Goal: Transaction & Acquisition: Purchase product/service

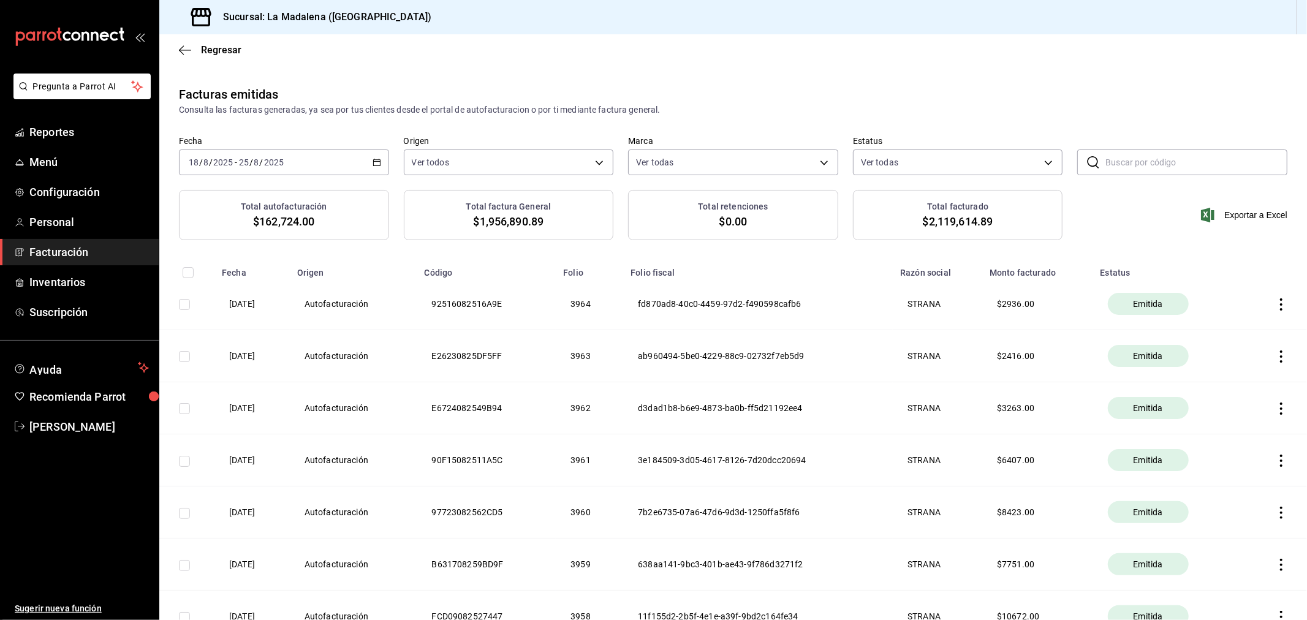
scroll to position [681, 0]
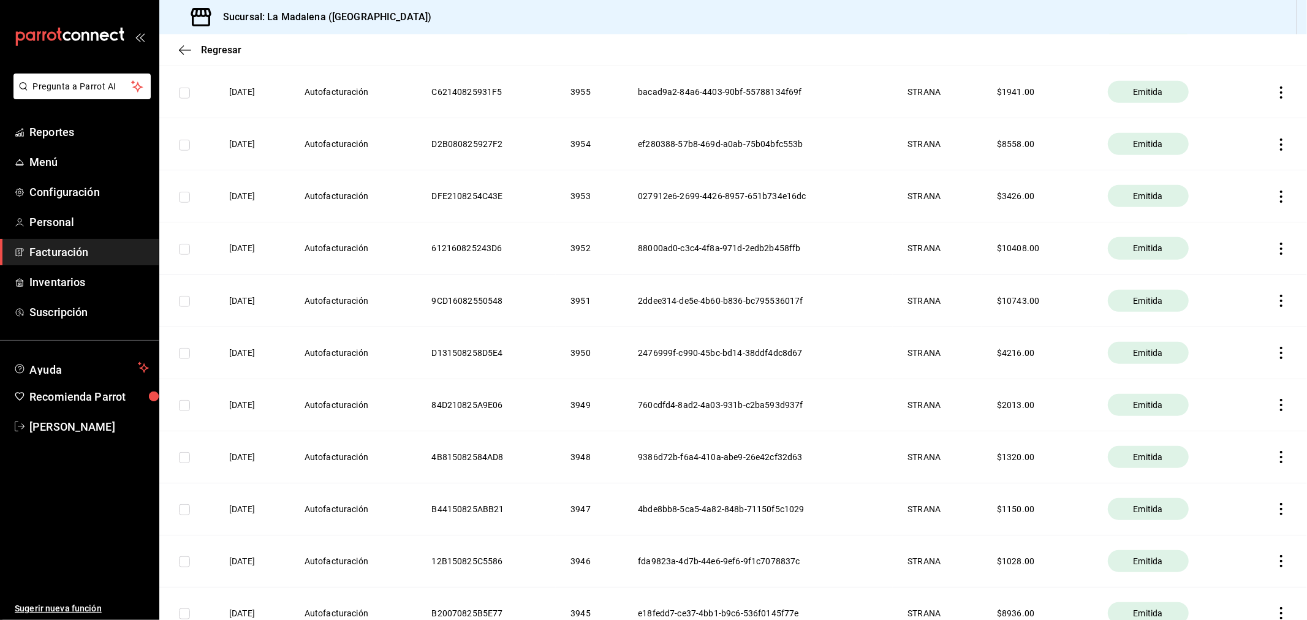
click at [80, 254] on span "Facturación" at bounding box center [88, 252] width 119 height 17
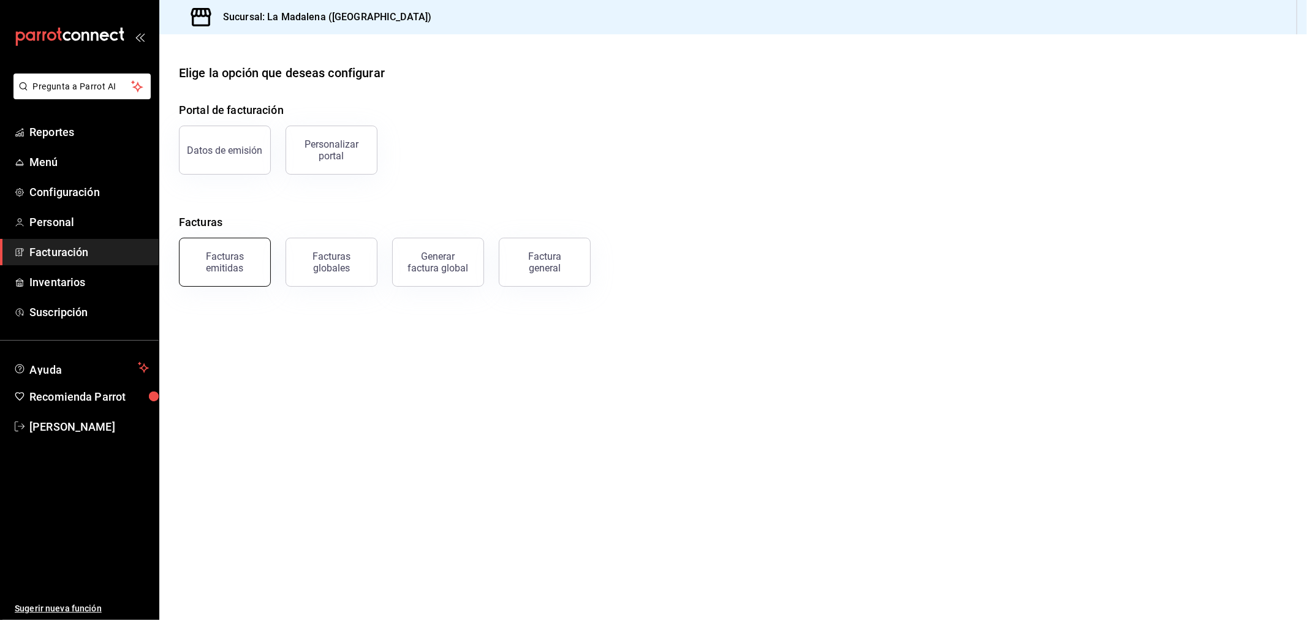
click at [262, 275] on button "Facturas emitidas" at bounding box center [225, 262] width 92 height 49
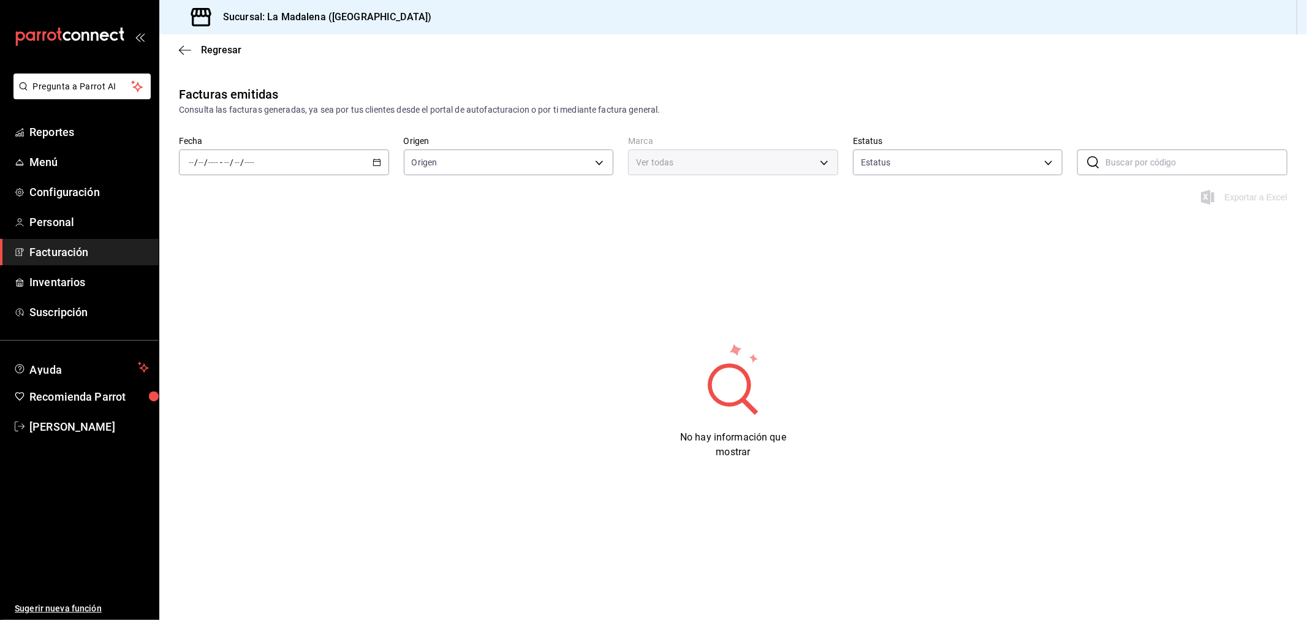
type input "ORDER_INVOICE,GENERAL_INVOICE"
type input "ACTIVE,PENDING_CANCELLATION,CANCELLED,PRE_CANCELLED"
type input "768cf5f5-9f29-4846-9f23-2ee3d48c8f52"
click at [376, 162] on icon "button" at bounding box center [377, 162] width 9 height 9
click at [271, 351] on li "Rango de fechas" at bounding box center [237, 338] width 115 height 28
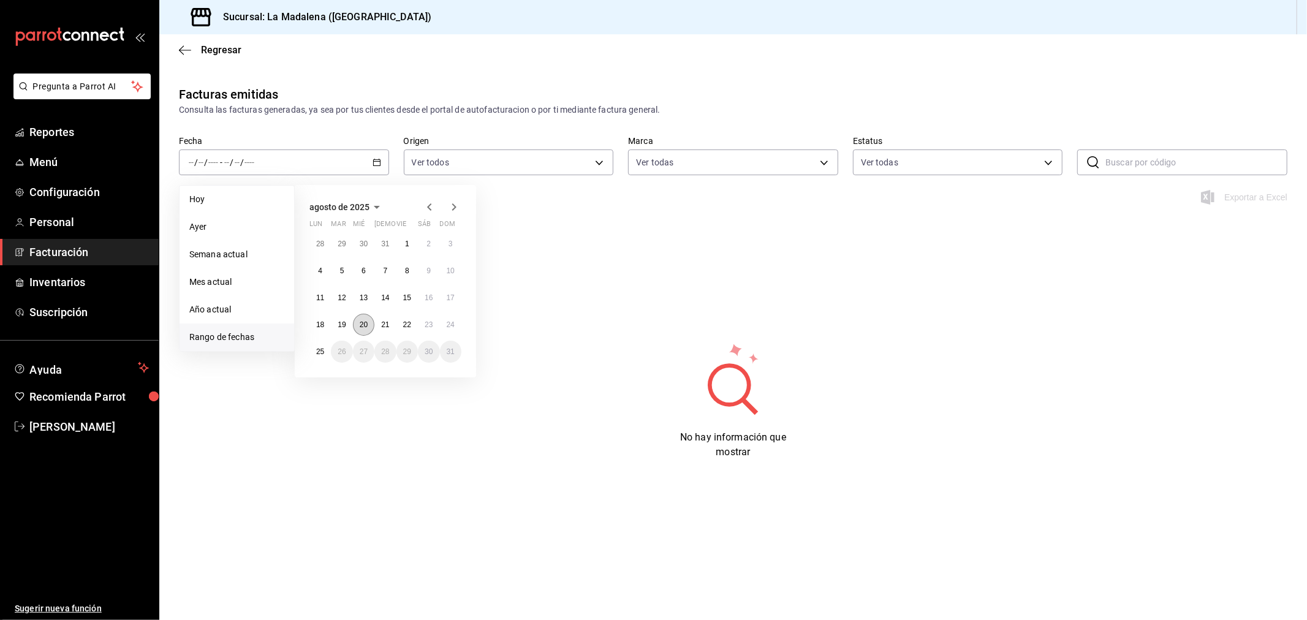
click at [365, 319] on button "20" at bounding box center [363, 325] width 21 height 22
click at [313, 352] on button "25" at bounding box center [319, 352] width 21 height 22
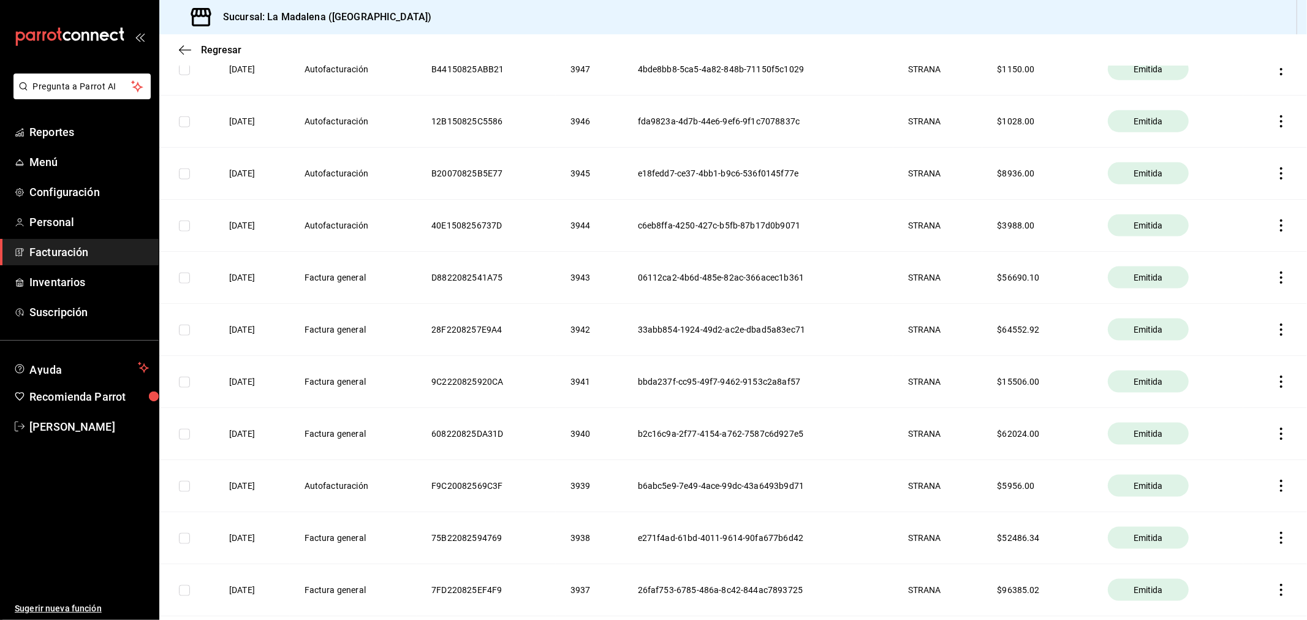
scroll to position [1294, 0]
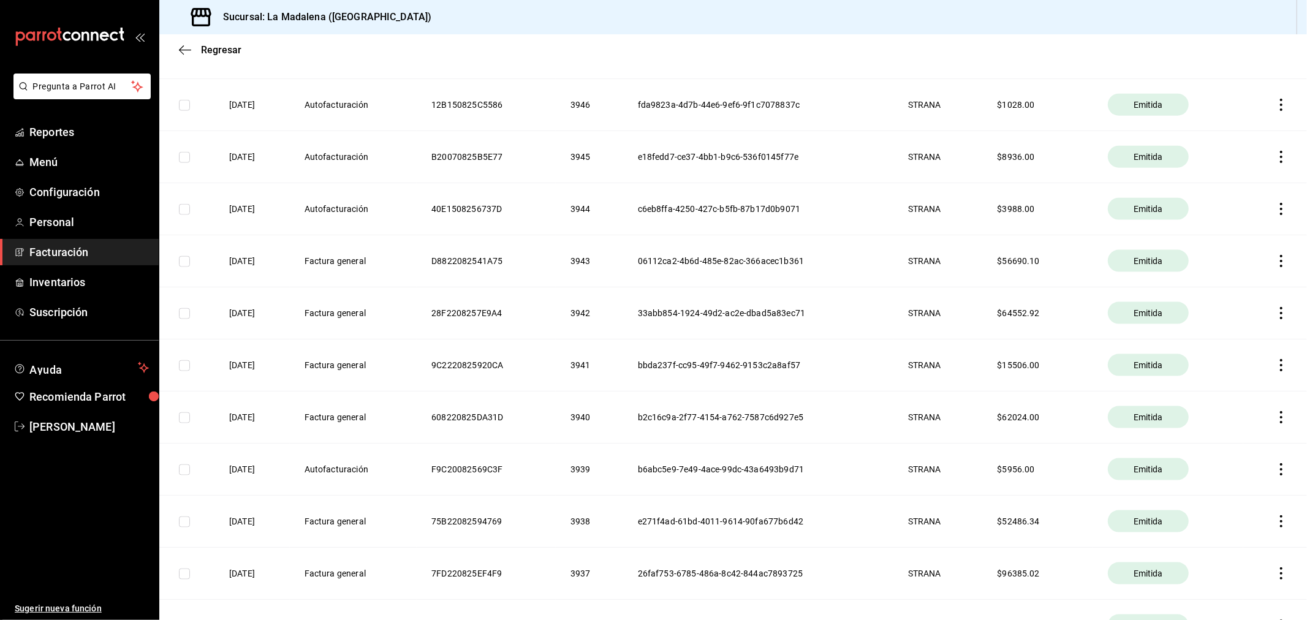
click at [188, 474] on input "checkbox" at bounding box center [184, 469] width 11 height 11
checkbox input "true"
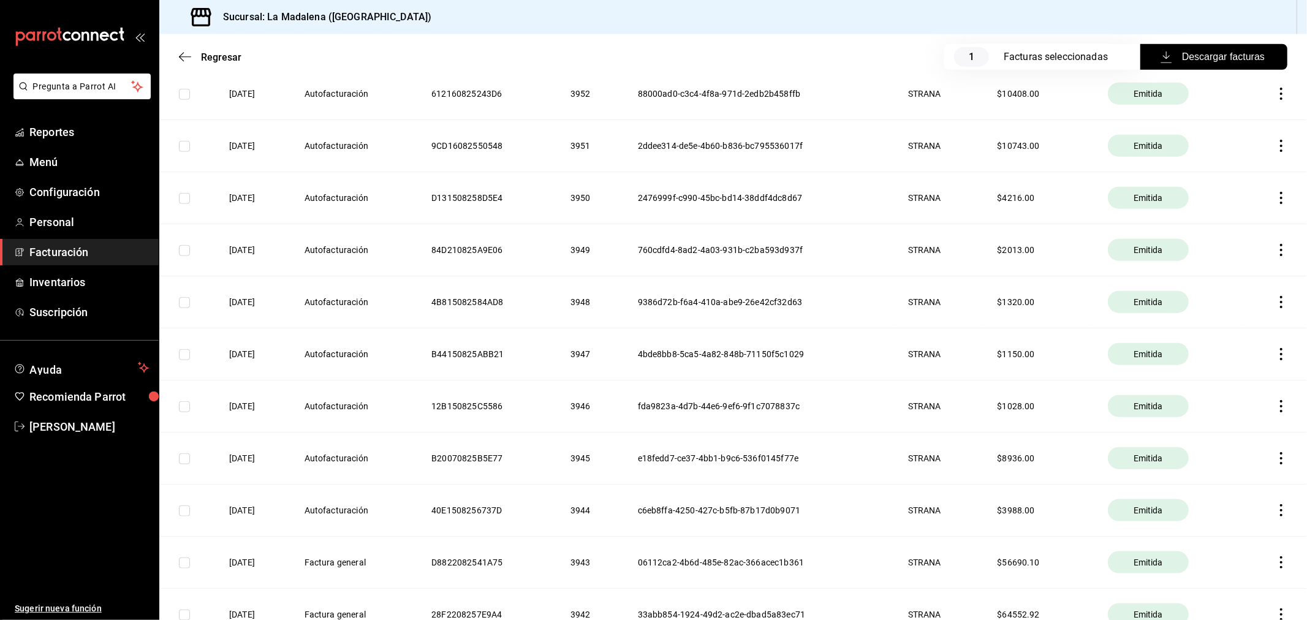
scroll to position [1034, 0]
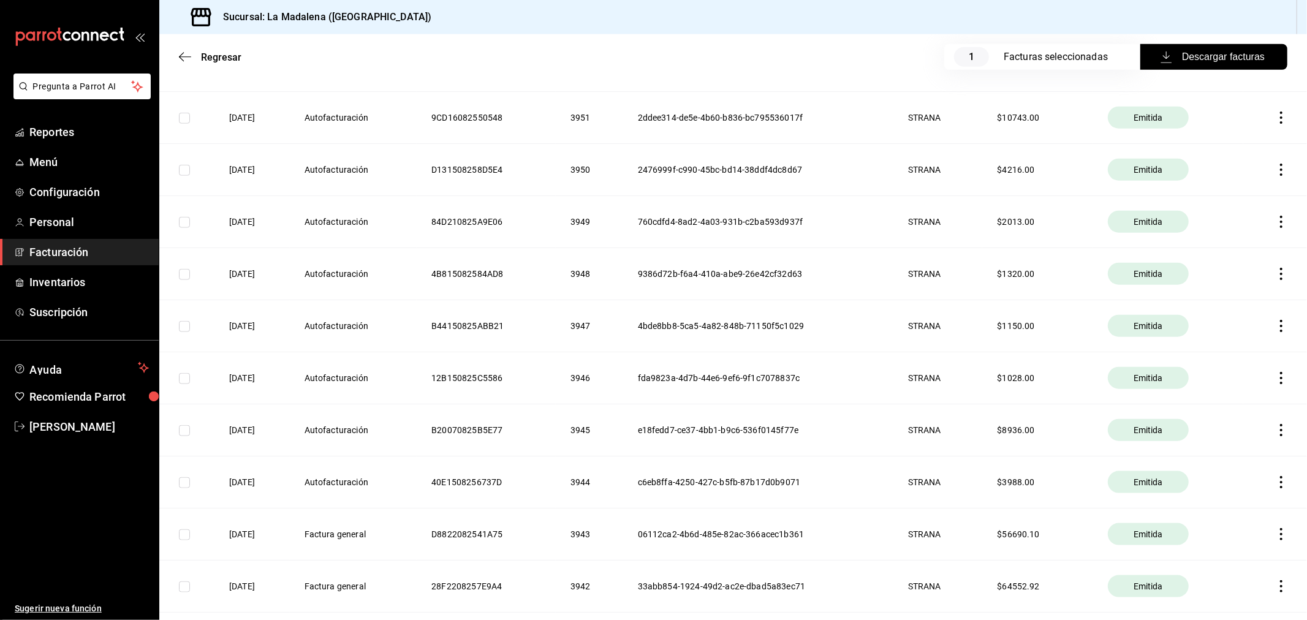
click at [186, 485] on input "checkbox" at bounding box center [184, 482] width 11 height 11
checkbox input "true"
click at [184, 435] on input "checkbox" at bounding box center [184, 430] width 11 height 11
checkbox input "true"
click at [186, 379] on input "checkbox" at bounding box center [184, 378] width 11 height 11
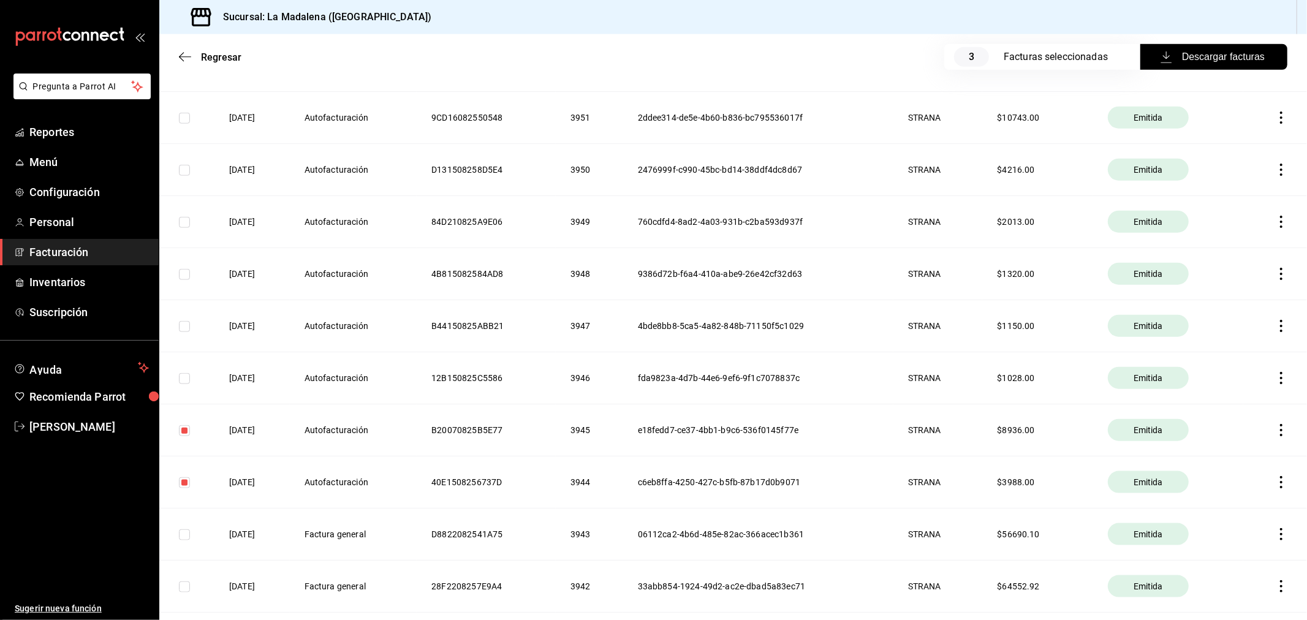
checkbox input "true"
click at [188, 332] on input "checkbox" at bounding box center [184, 326] width 11 height 11
checkbox input "true"
drag, startPoint x: 187, startPoint y: 273, endPoint x: 186, endPoint y: 252, distance: 20.9
click at [186, 271] on input "checkbox" at bounding box center [184, 274] width 11 height 11
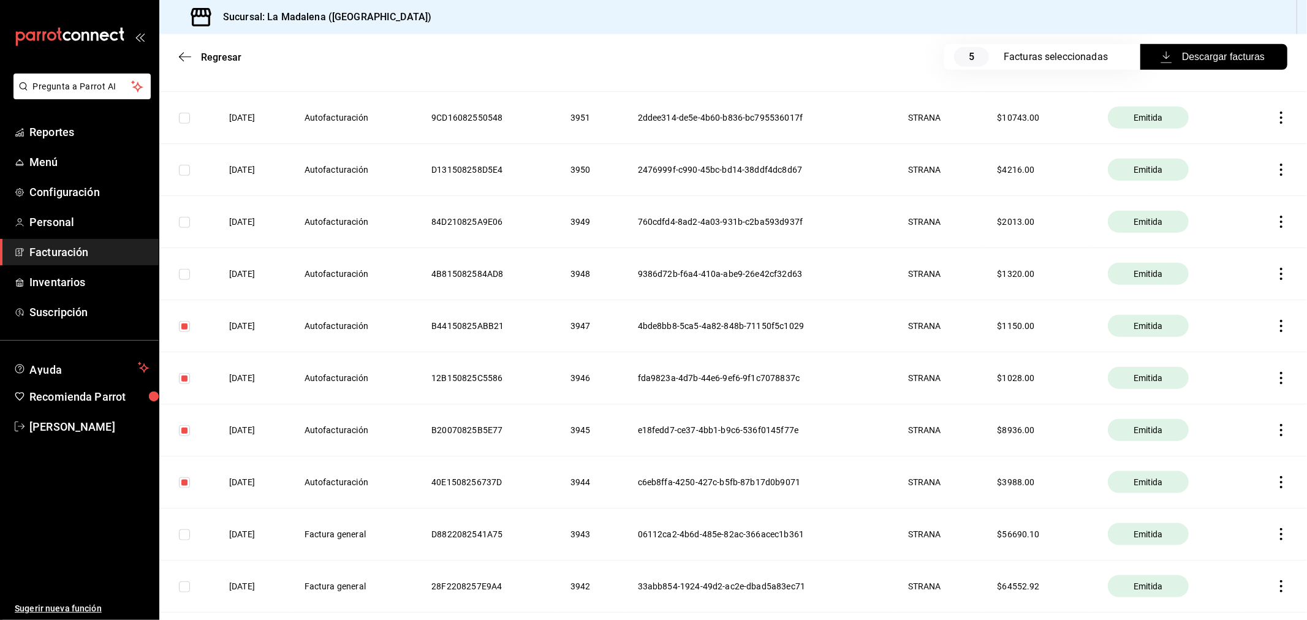
checkbox input "true"
click at [186, 226] on input "checkbox" at bounding box center [184, 222] width 11 height 11
checkbox input "true"
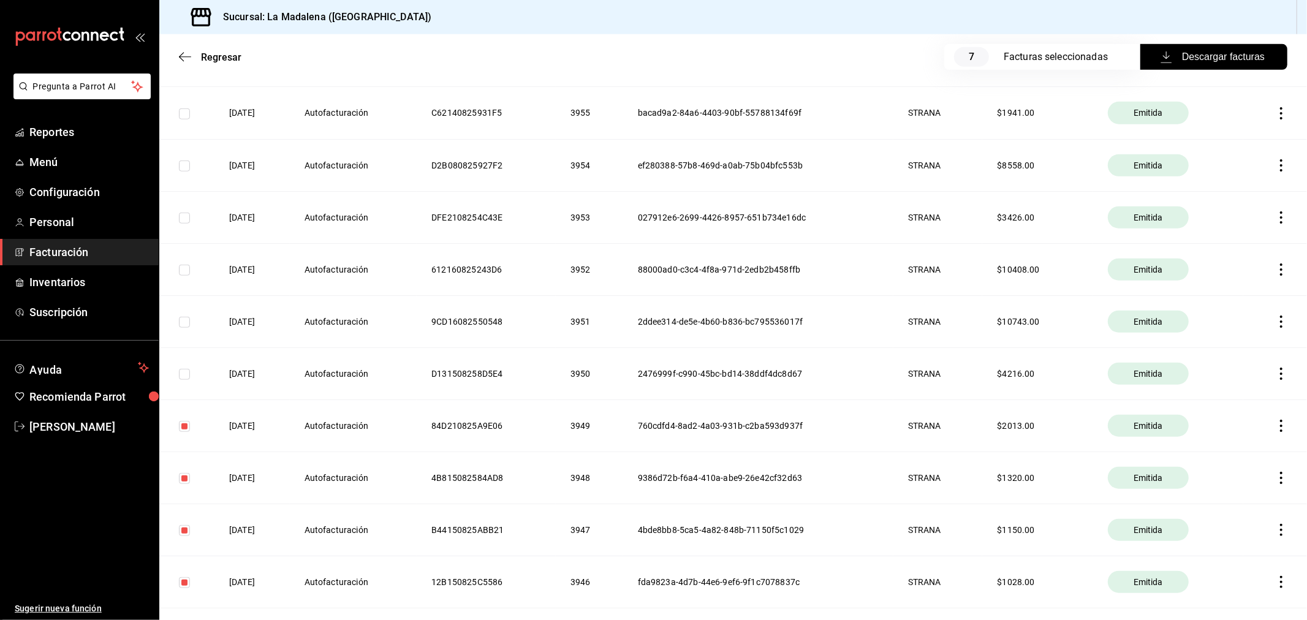
click at [188, 378] on input "checkbox" at bounding box center [184, 374] width 11 height 11
checkbox input "true"
click at [186, 326] on input "checkbox" at bounding box center [184, 322] width 11 height 11
checkbox input "true"
click at [188, 267] on input "checkbox" at bounding box center [184, 270] width 11 height 11
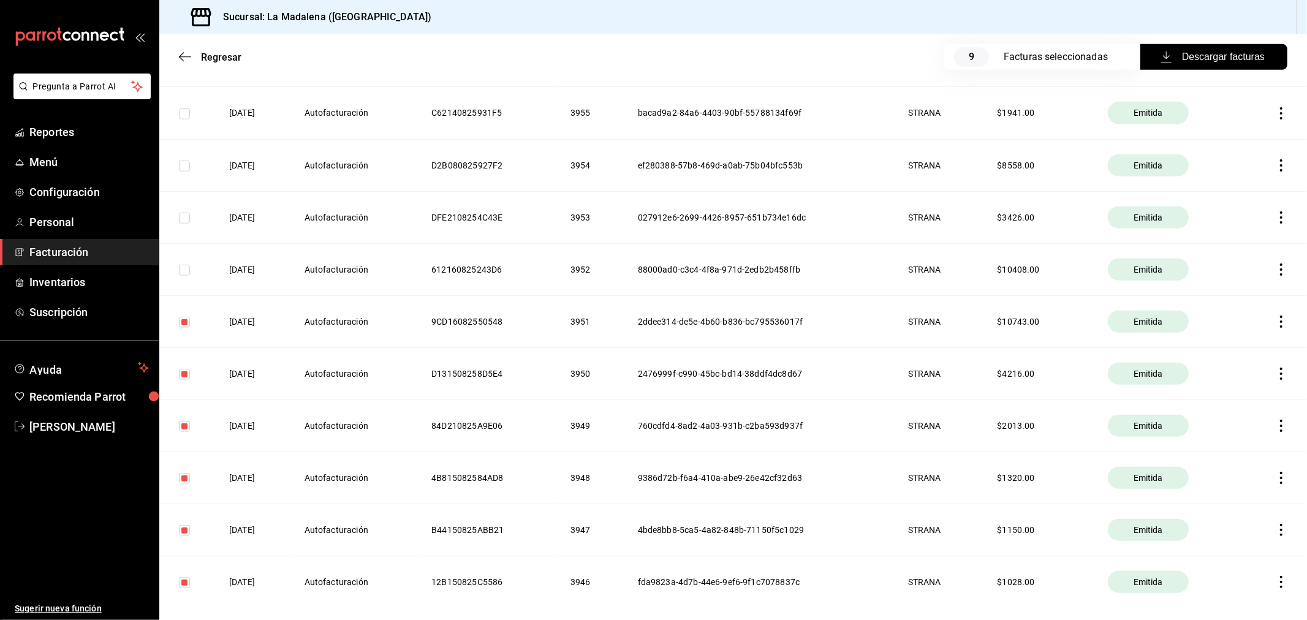
checkbox input "true"
click at [188, 222] on input "checkbox" at bounding box center [184, 218] width 11 height 11
checkbox input "true"
click at [186, 161] on input "checkbox" at bounding box center [184, 166] width 11 height 11
checkbox input "true"
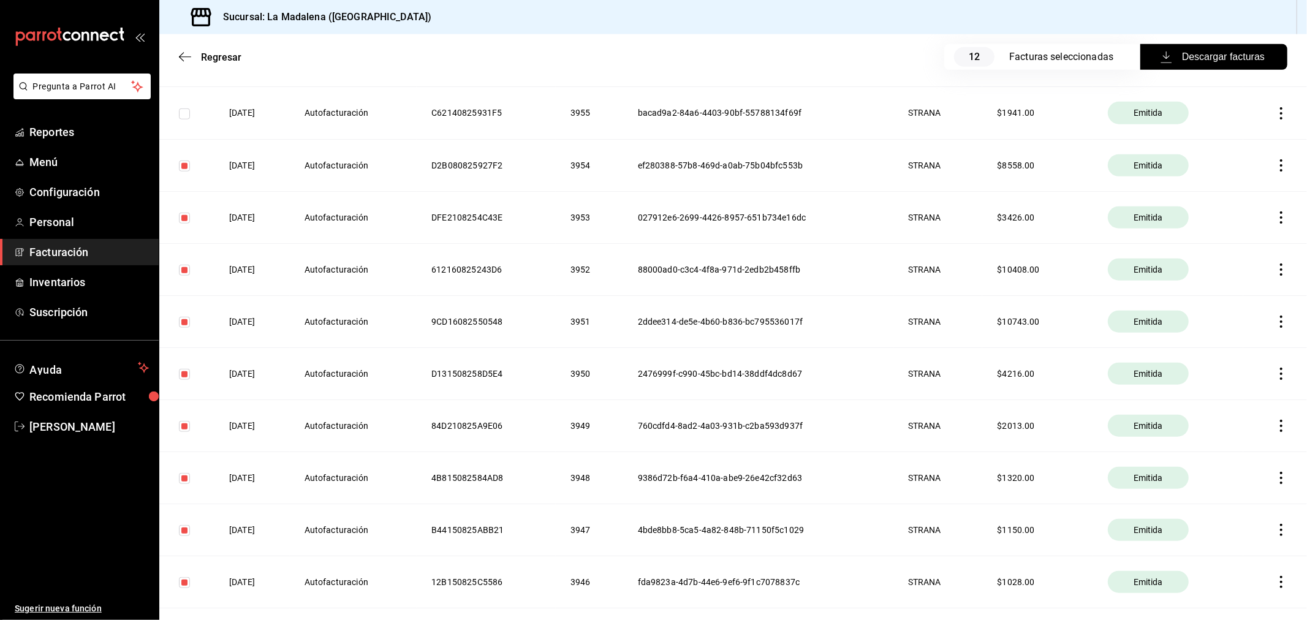
click at [186, 113] on input "checkbox" at bounding box center [184, 113] width 11 height 11
checkbox input "true"
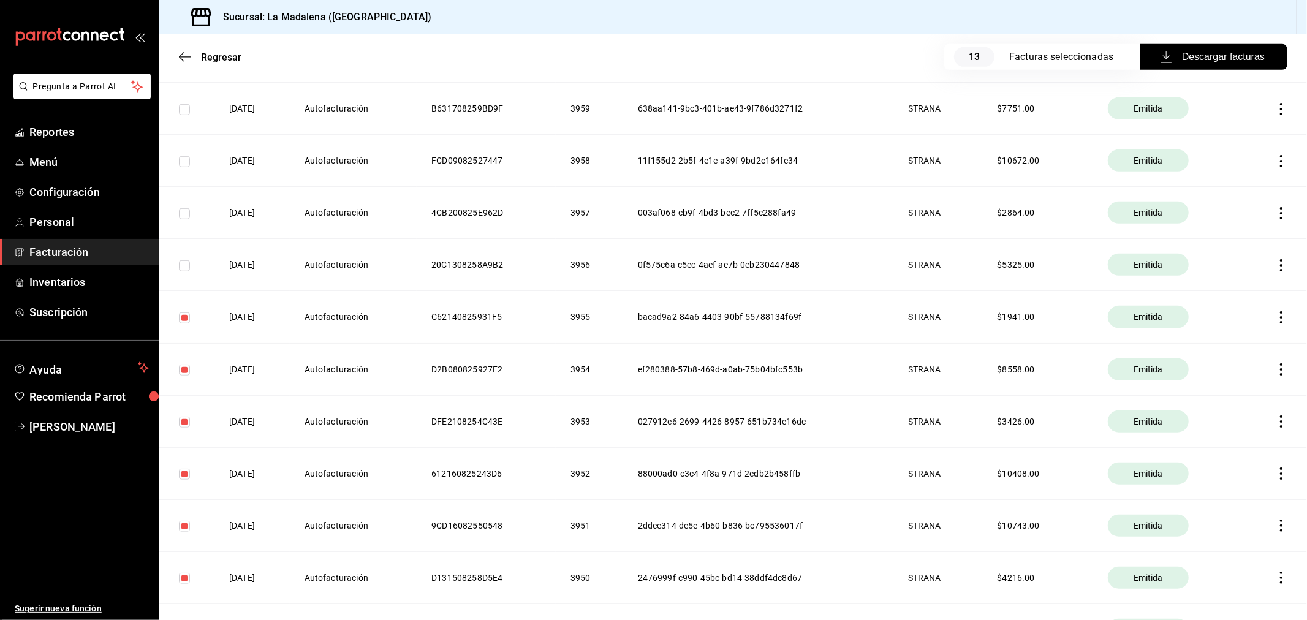
scroll to position [558, 0]
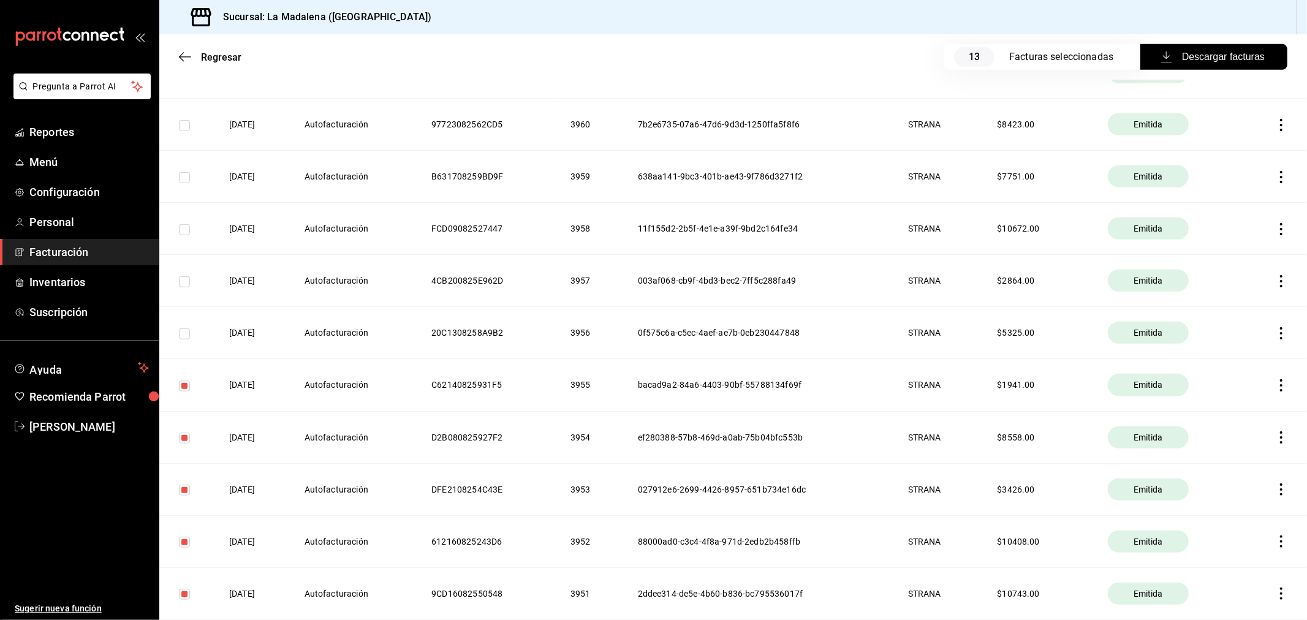
drag, startPoint x: 181, startPoint y: 333, endPoint x: 188, endPoint y: 316, distance: 18.4
click at [181, 333] on input "checkbox" at bounding box center [184, 333] width 11 height 11
checkbox input "true"
click at [183, 278] on input "checkbox" at bounding box center [184, 281] width 11 height 11
checkbox input "true"
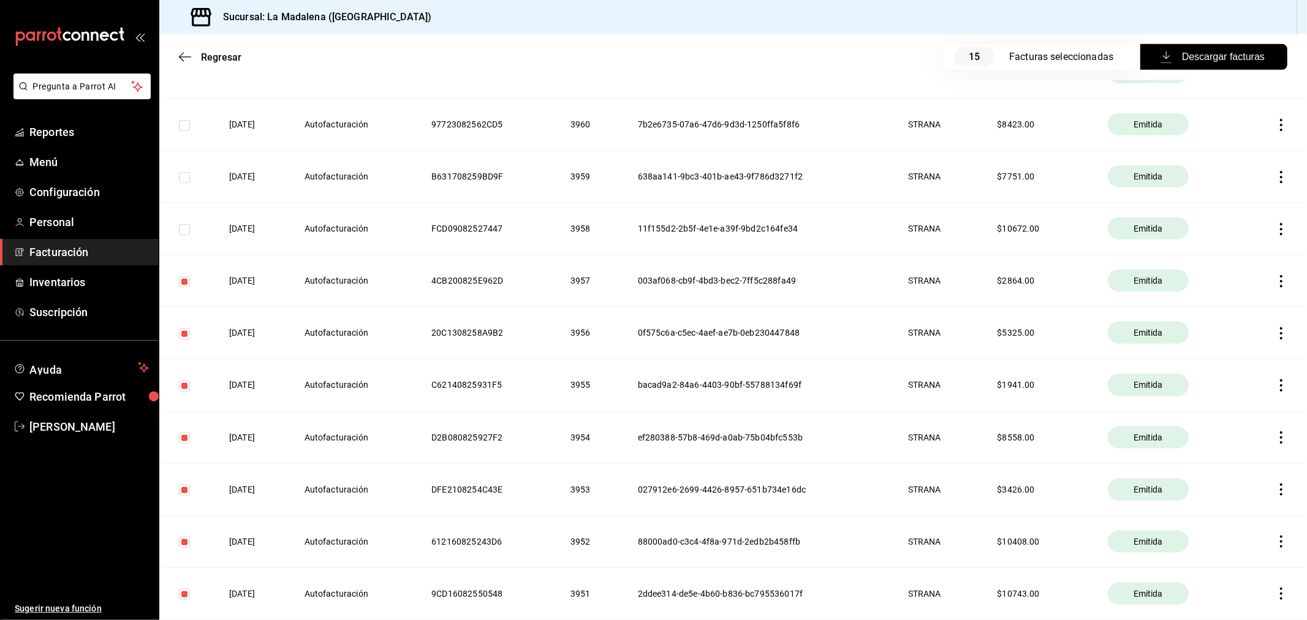
click at [182, 226] on input "checkbox" at bounding box center [184, 229] width 11 height 11
checkbox input "true"
click at [188, 176] on input "checkbox" at bounding box center [184, 177] width 11 height 11
checkbox input "true"
click at [181, 129] on input "checkbox" at bounding box center [184, 125] width 11 height 11
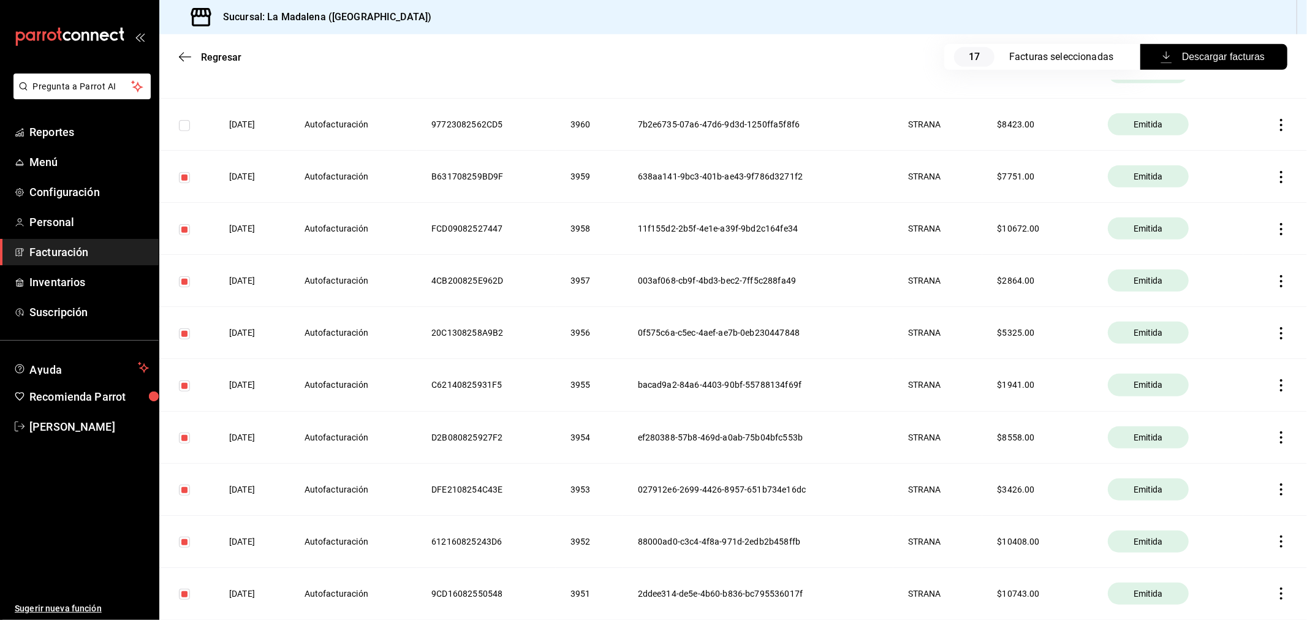
checkbox input "true"
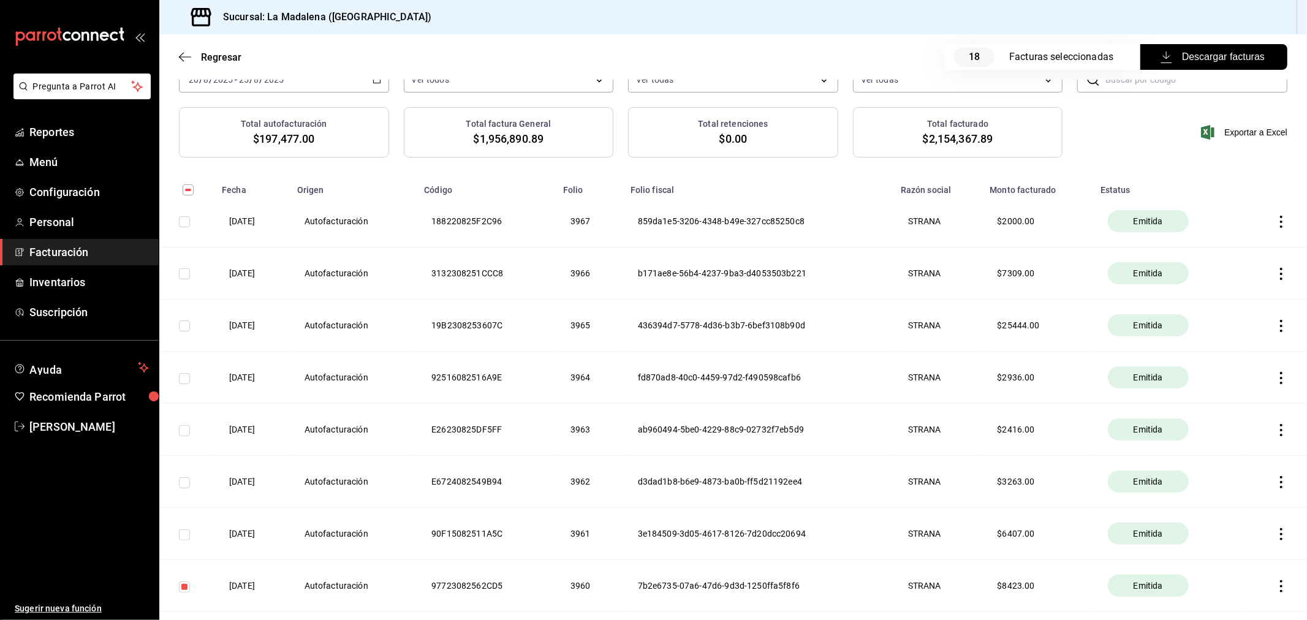
scroll to position [82, 0]
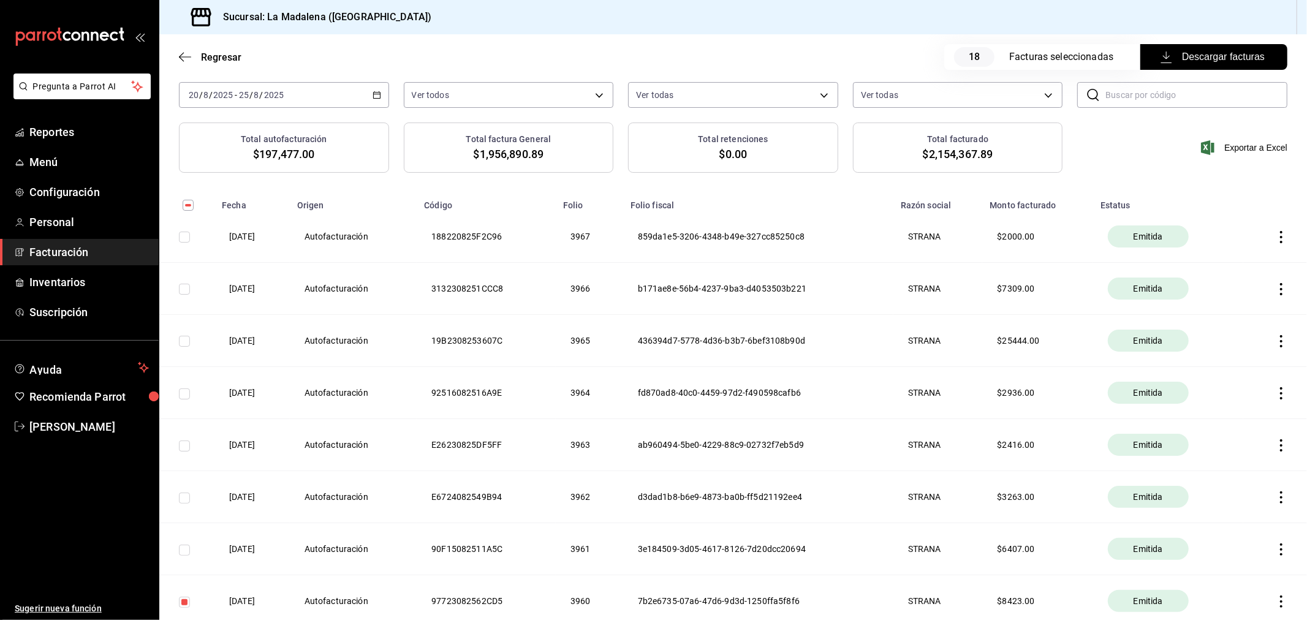
click at [182, 552] on input "checkbox" at bounding box center [184, 550] width 11 height 11
checkbox input "true"
click at [184, 496] on input "checkbox" at bounding box center [184, 498] width 11 height 11
checkbox input "true"
click at [184, 442] on input "checkbox" at bounding box center [184, 446] width 11 height 11
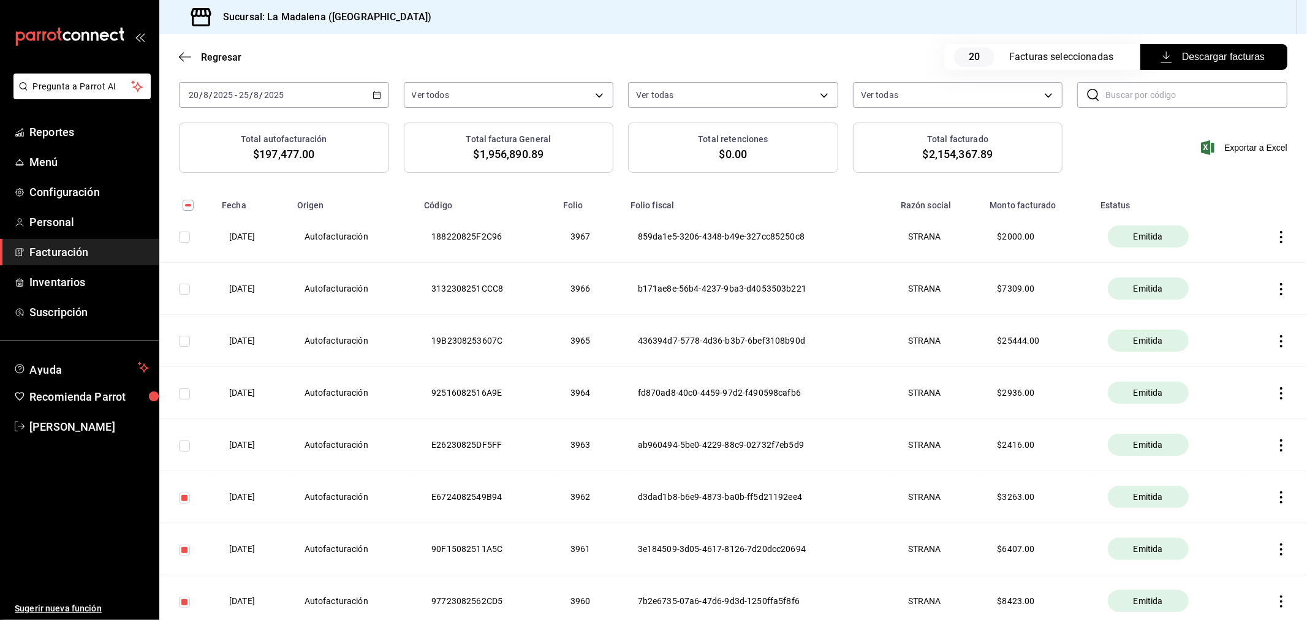
checkbox input "true"
click at [186, 395] on input "checkbox" at bounding box center [184, 394] width 11 height 11
checkbox input "true"
click at [185, 346] on input "checkbox" at bounding box center [184, 341] width 11 height 11
checkbox input "true"
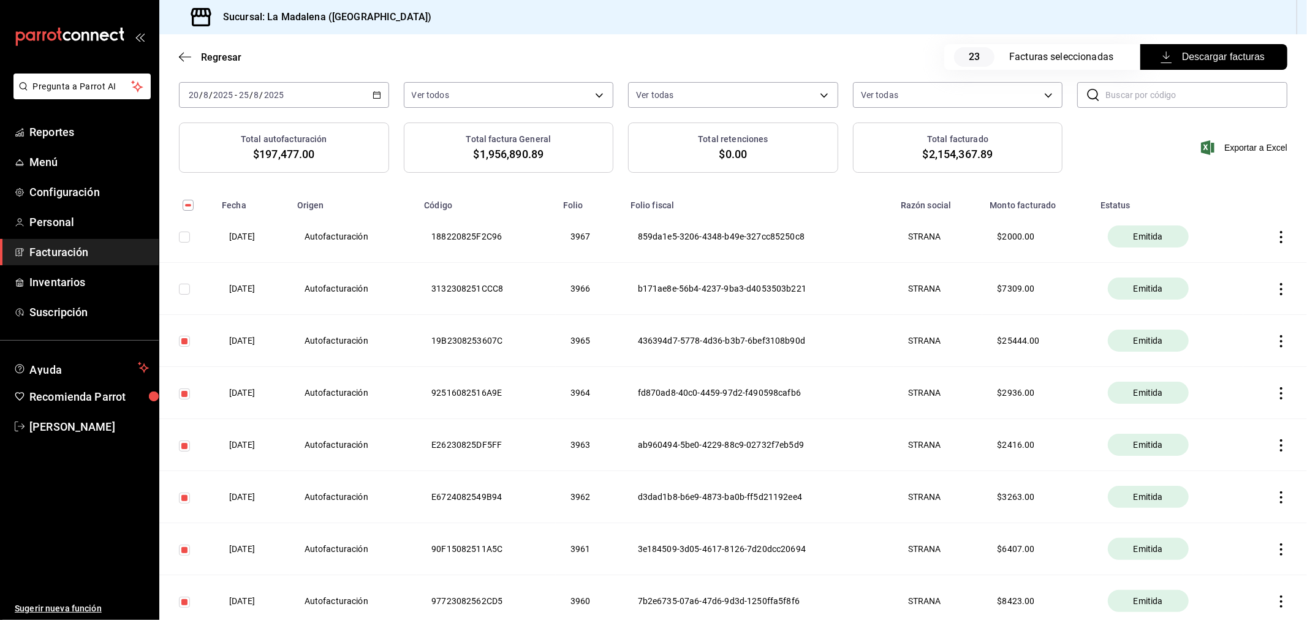
click at [183, 290] on input "checkbox" at bounding box center [184, 289] width 11 height 11
checkbox input "true"
click at [183, 238] on input "checkbox" at bounding box center [184, 237] width 11 height 11
checkbox input "true"
drag, startPoint x: 1210, startPoint y: 51, endPoint x: 1210, endPoint y: 58, distance: 6.7
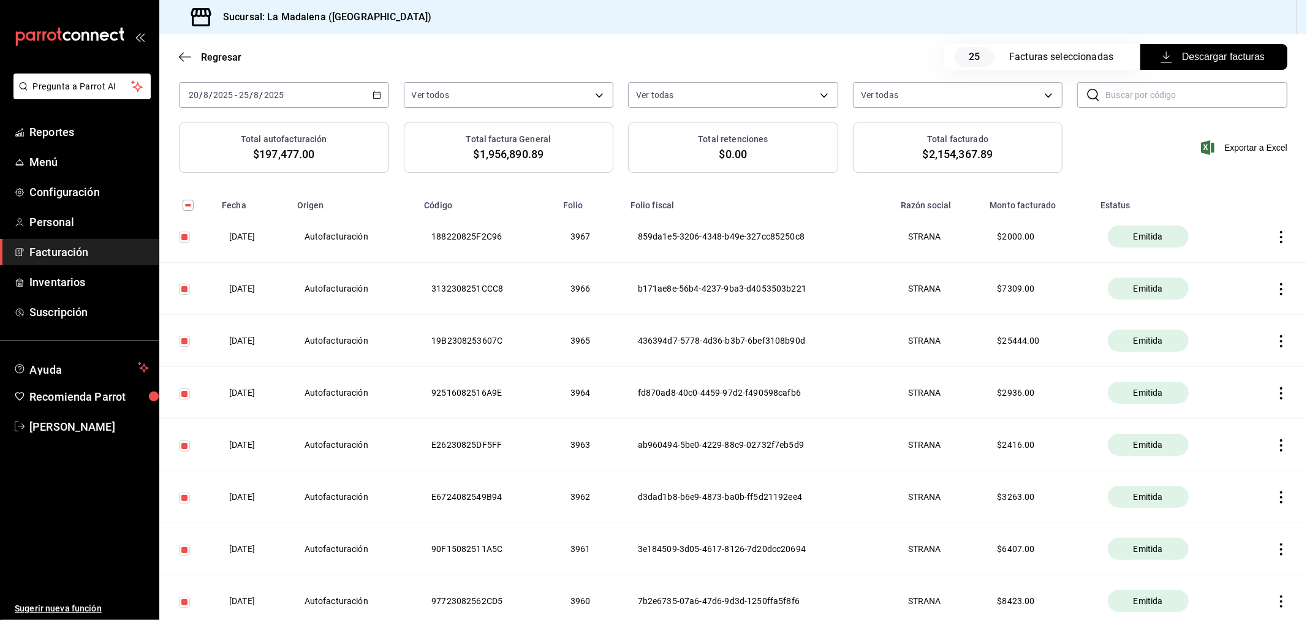
click at [1210, 56] on span "Descargar facturas" at bounding box center [1214, 57] width 102 height 15
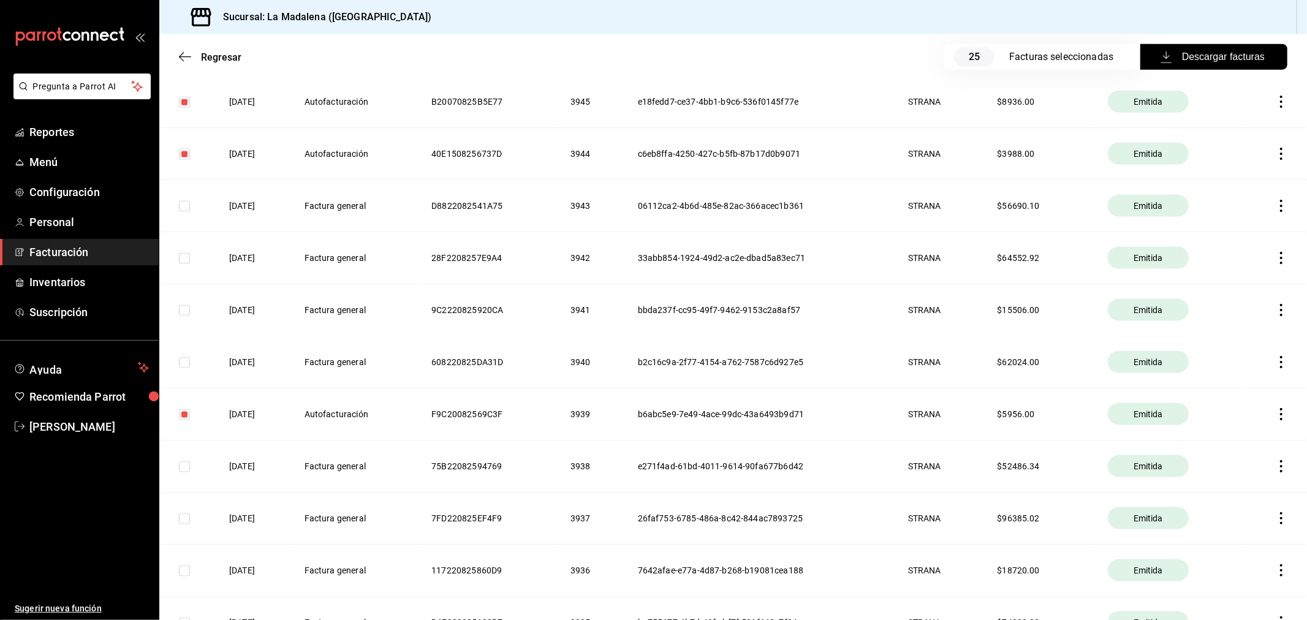
scroll to position [1443, 0]
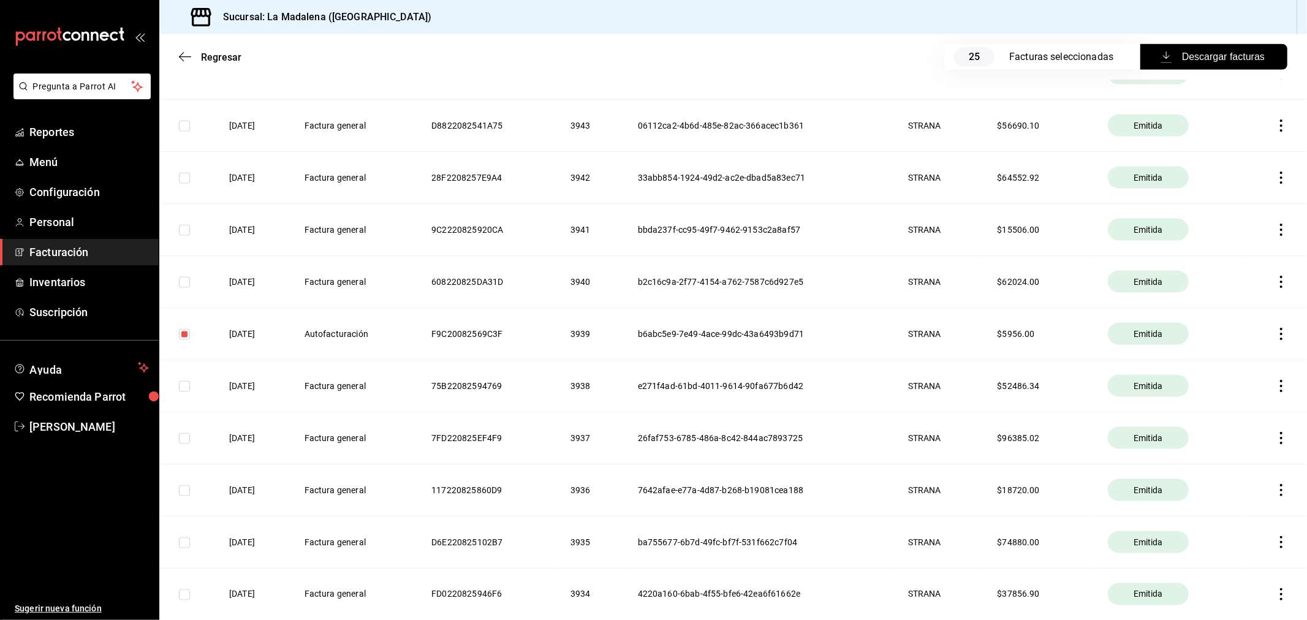
click at [1275, 437] on icon "button" at bounding box center [1281, 438] width 12 height 12
click at [999, 297] on div at bounding box center [653, 310] width 1307 height 620
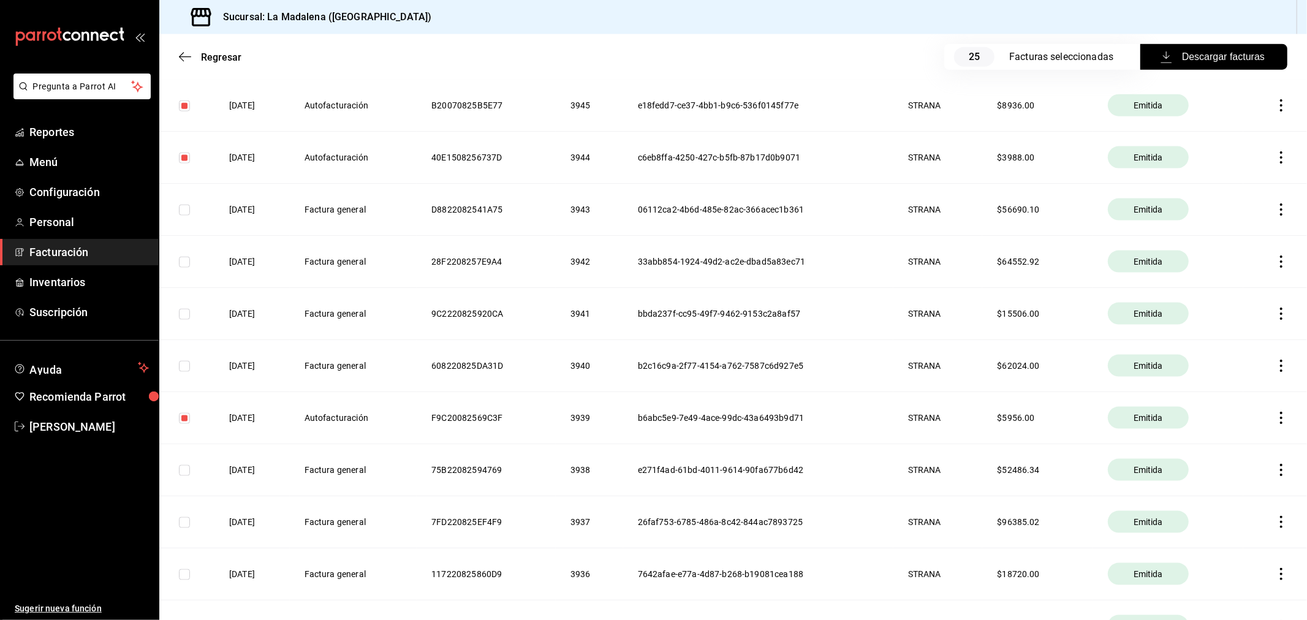
scroll to position [1375, 0]
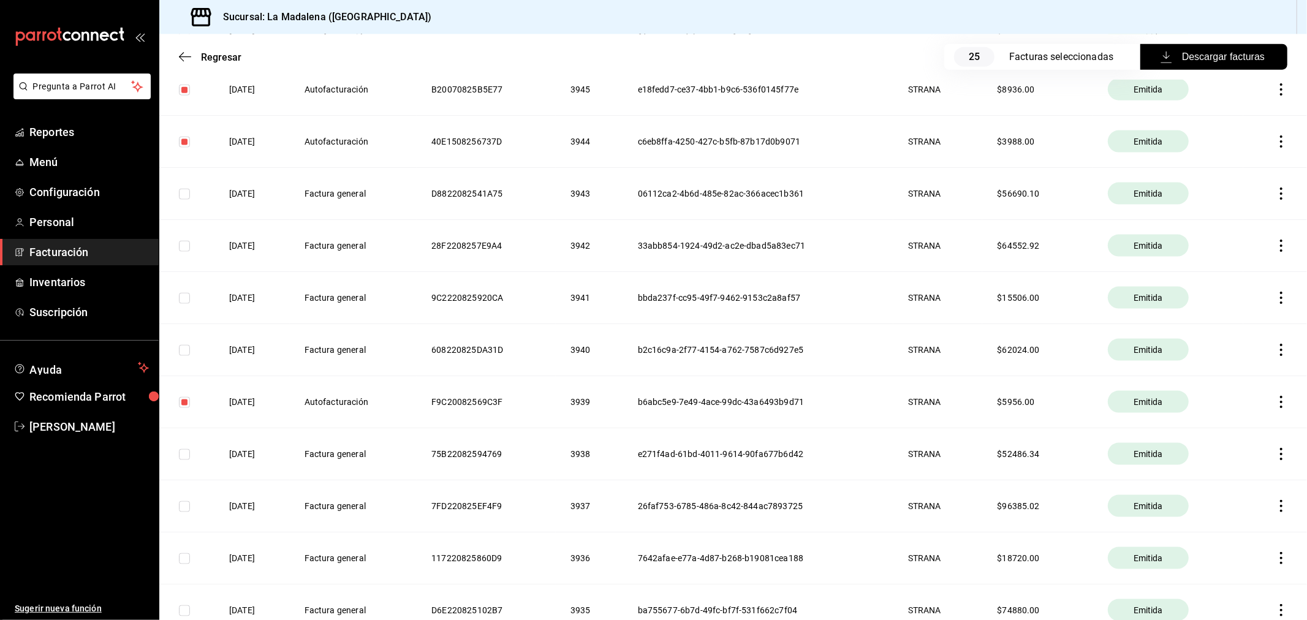
click at [1275, 456] on icon "button" at bounding box center [1281, 454] width 12 height 12
click at [1230, 491] on div "Cancelar factura" at bounding box center [1216, 487] width 63 height 10
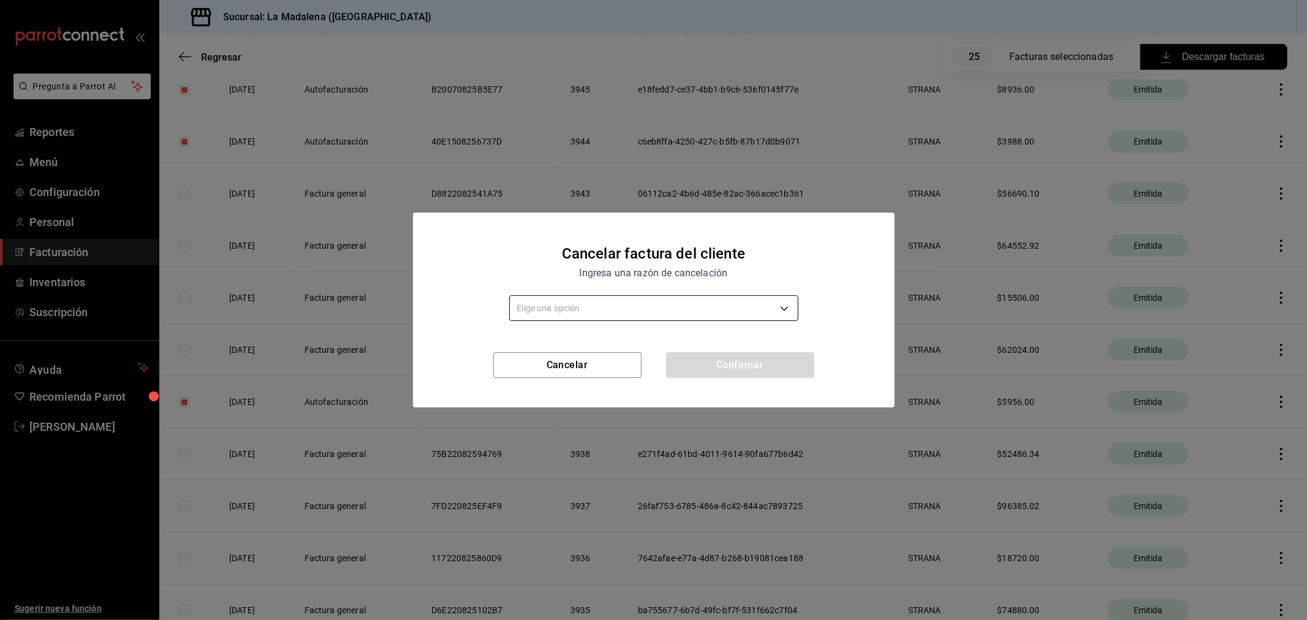
click at [629, 313] on body "Pregunta a Parrot AI Reportes Menú Configuración Personal Facturación Inventari…" at bounding box center [653, 310] width 1307 height 620
click at [628, 393] on li "03 No se llevó a cabo la operación." at bounding box center [654, 387] width 288 height 20
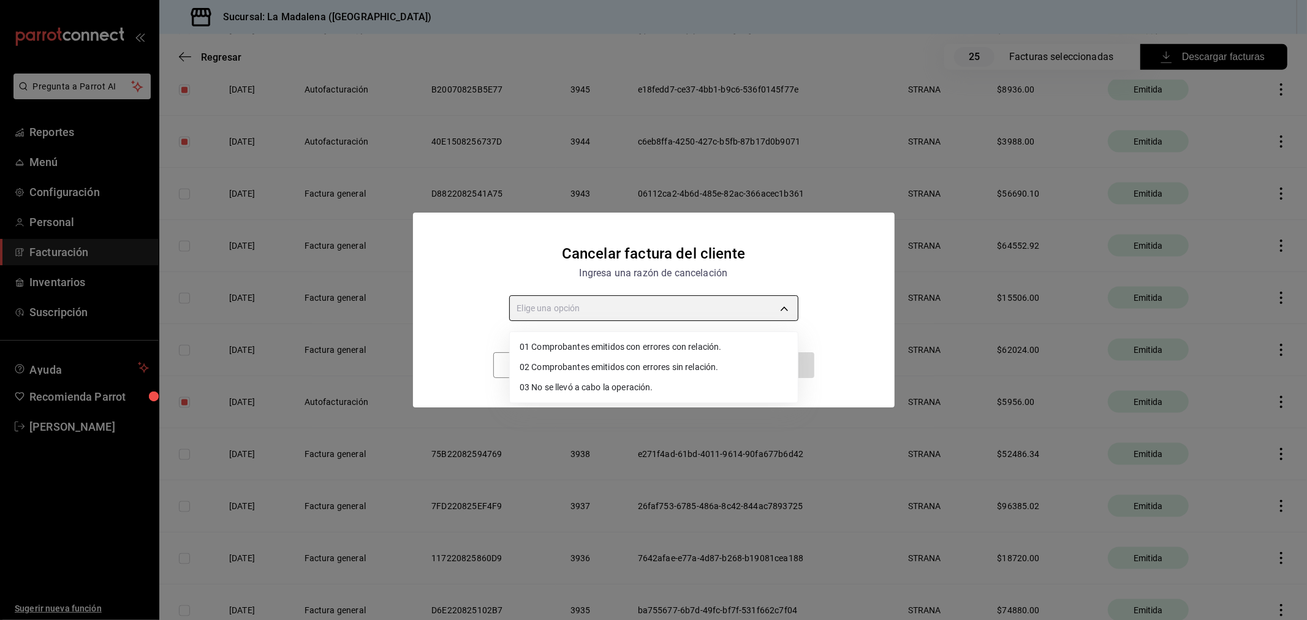
type input "INCOMPLETE_OPERATION"
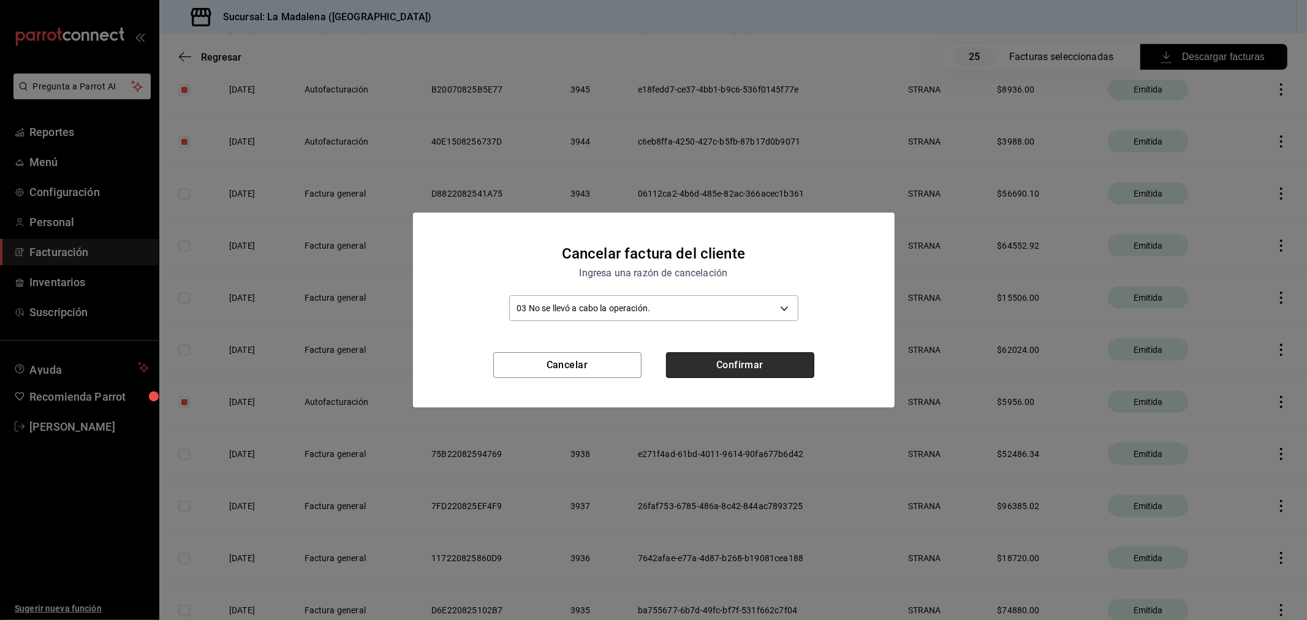
click at [718, 366] on button "Confirmar" at bounding box center [740, 365] width 148 height 26
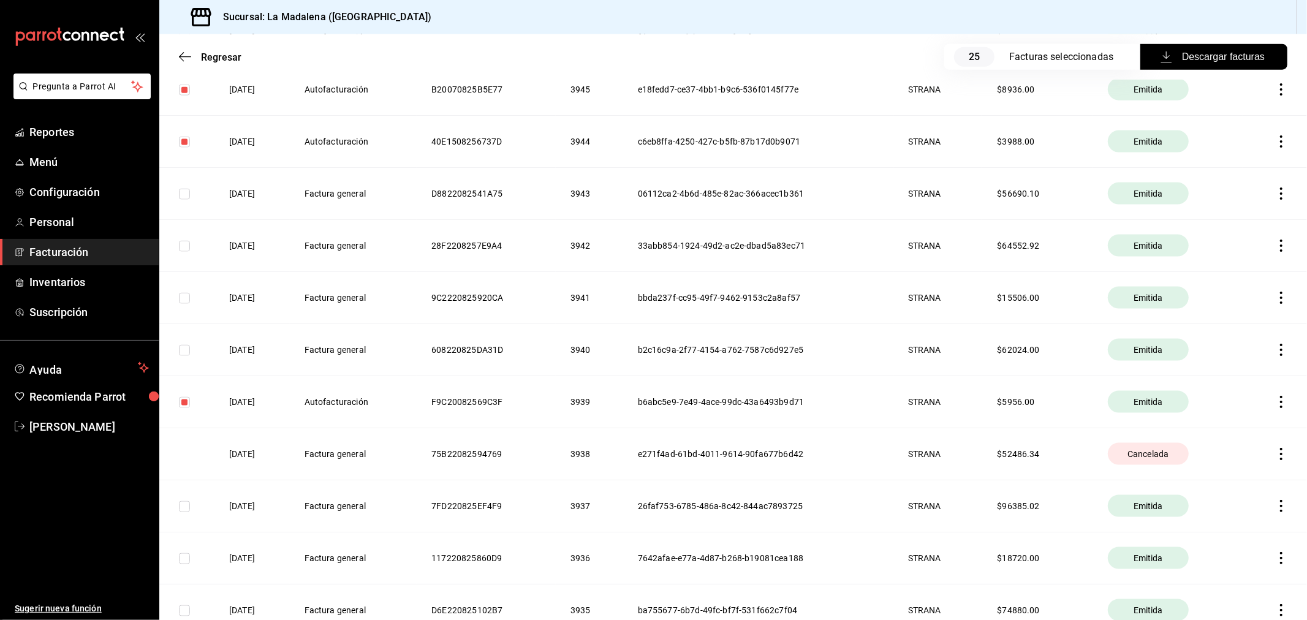
click at [1280, 507] on icon "button" at bounding box center [1281, 506] width 2 height 12
click at [1241, 536] on div "Cancelar factura" at bounding box center [1216, 539] width 63 height 10
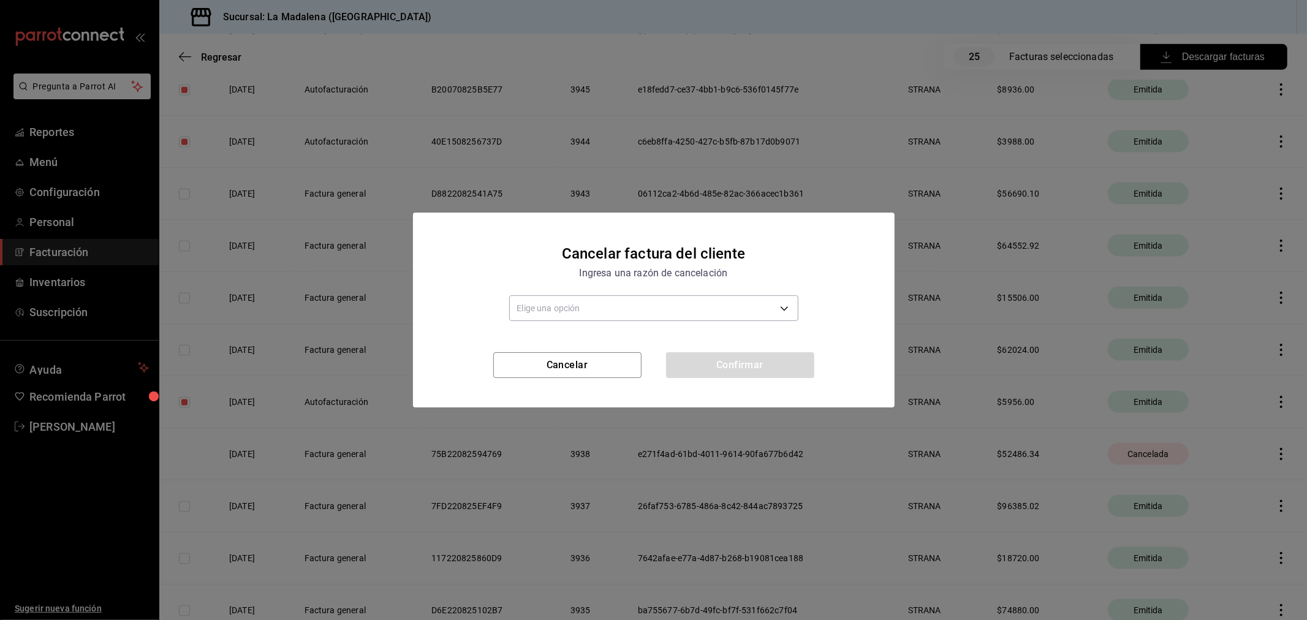
click at [773, 323] on div "Elige una opción" at bounding box center [653, 309] width 289 height 29
click at [773, 320] on body "Pregunta a Parrot AI Reportes Menú Configuración Personal Facturación Inventari…" at bounding box center [653, 310] width 1307 height 620
click at [736, 387] on li "03 No se llevó a cabo la operación." at bounding box center [654, 387] width 288 height 20
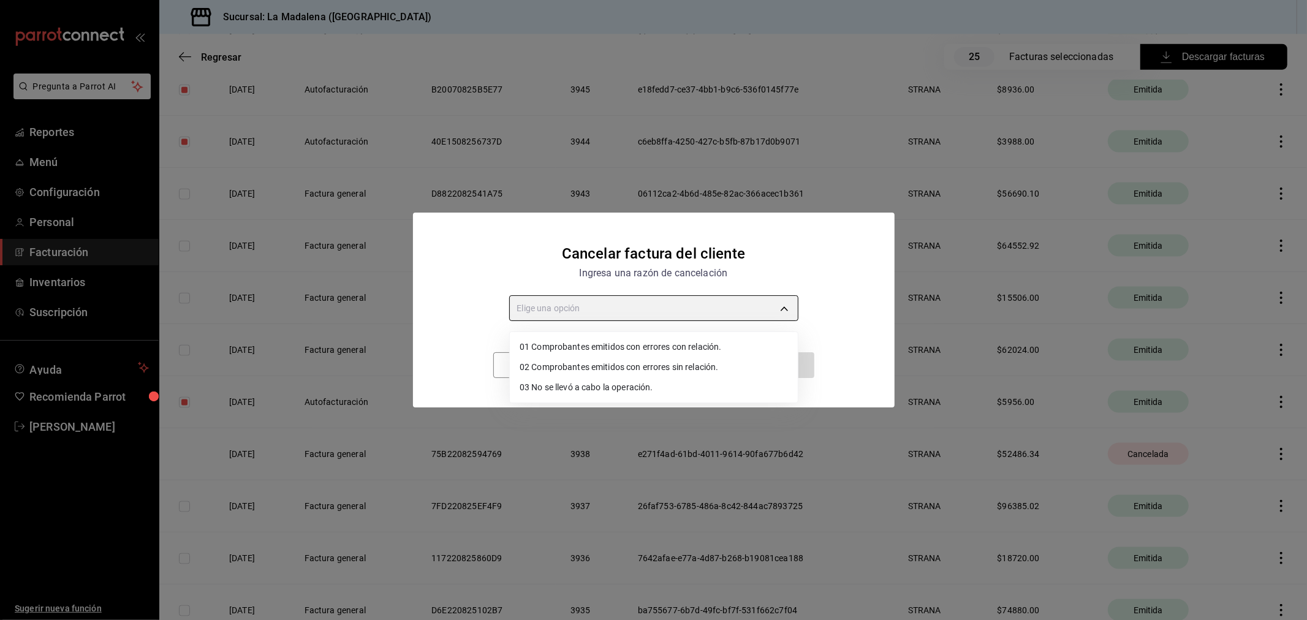
type input "INCOMPLETE_OPERATION"
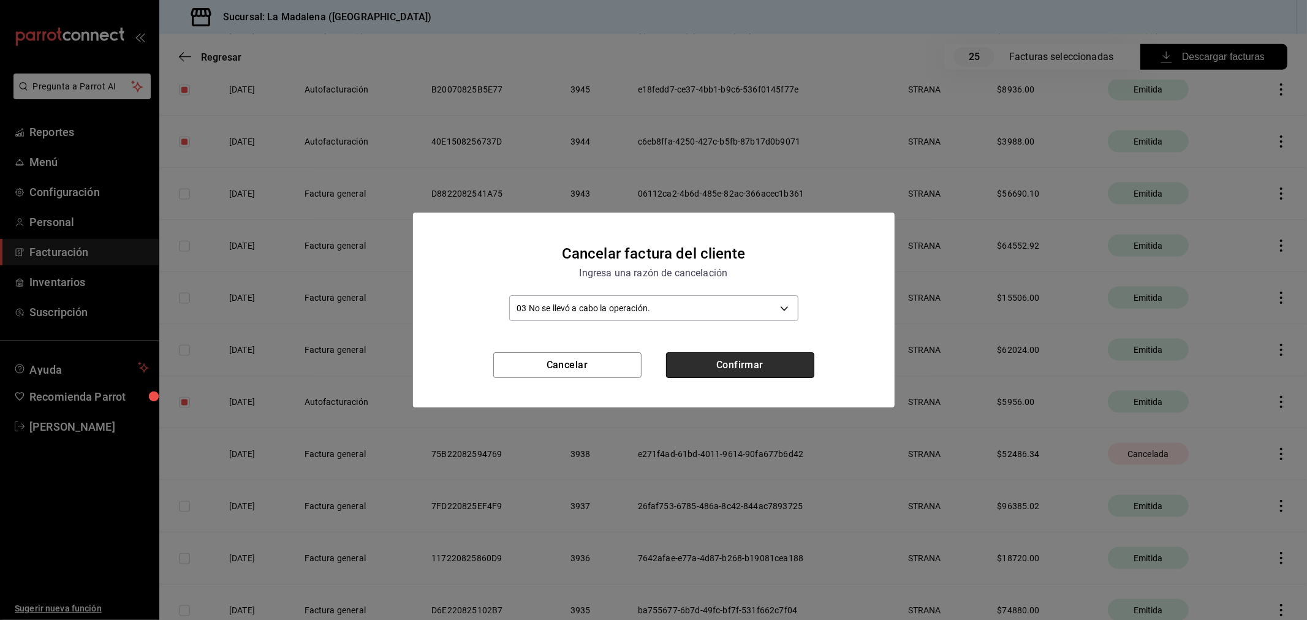
click at [741, 370] on button "Confirmar" at bounding box center [740, 365] width 148 height 26
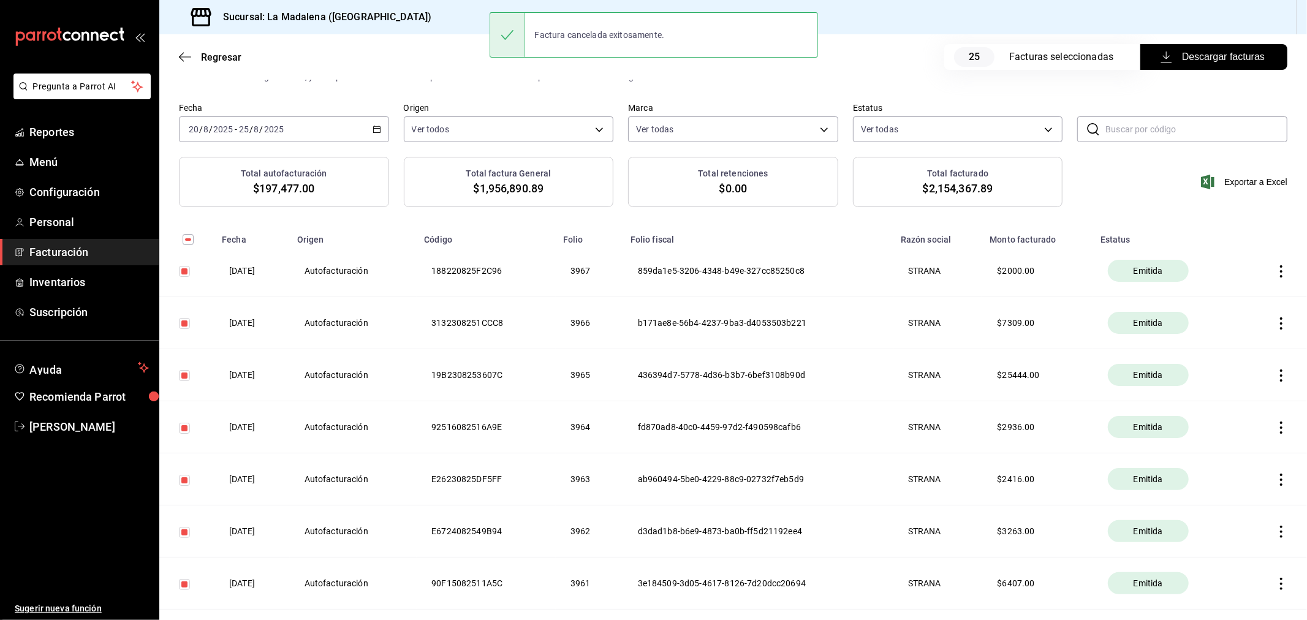
scroll to position [0, 0]
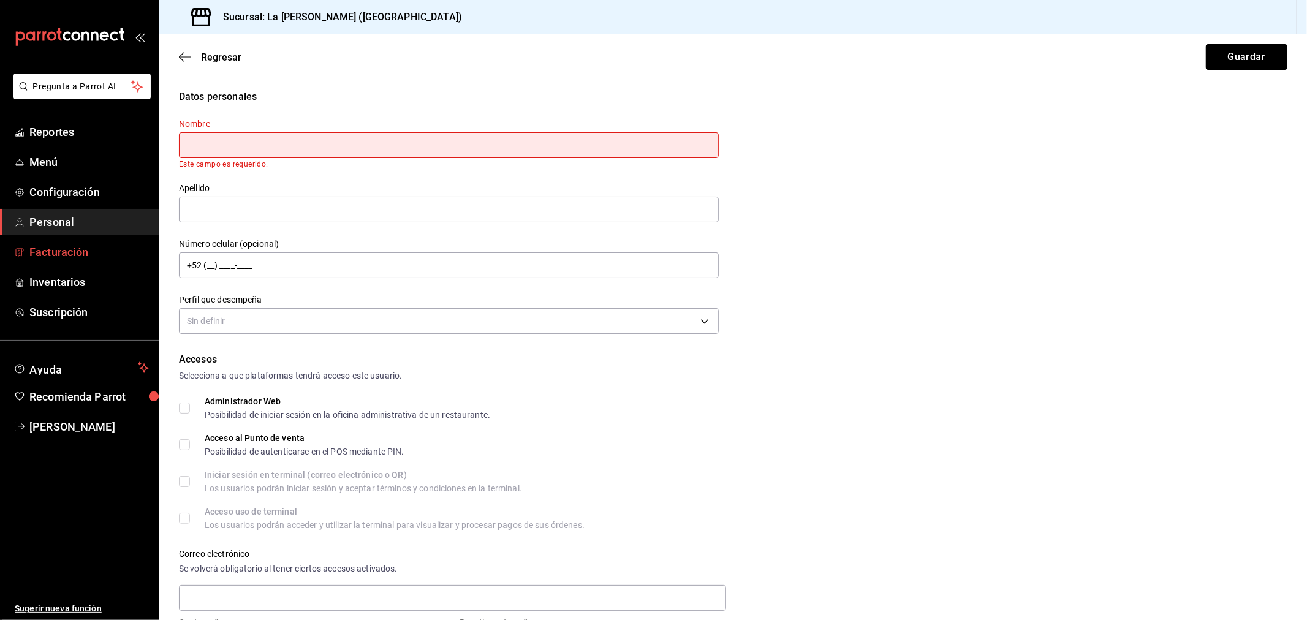
click at [84, 257] on span "Facturación" at bounding box center [88, 252] width 119 height 17
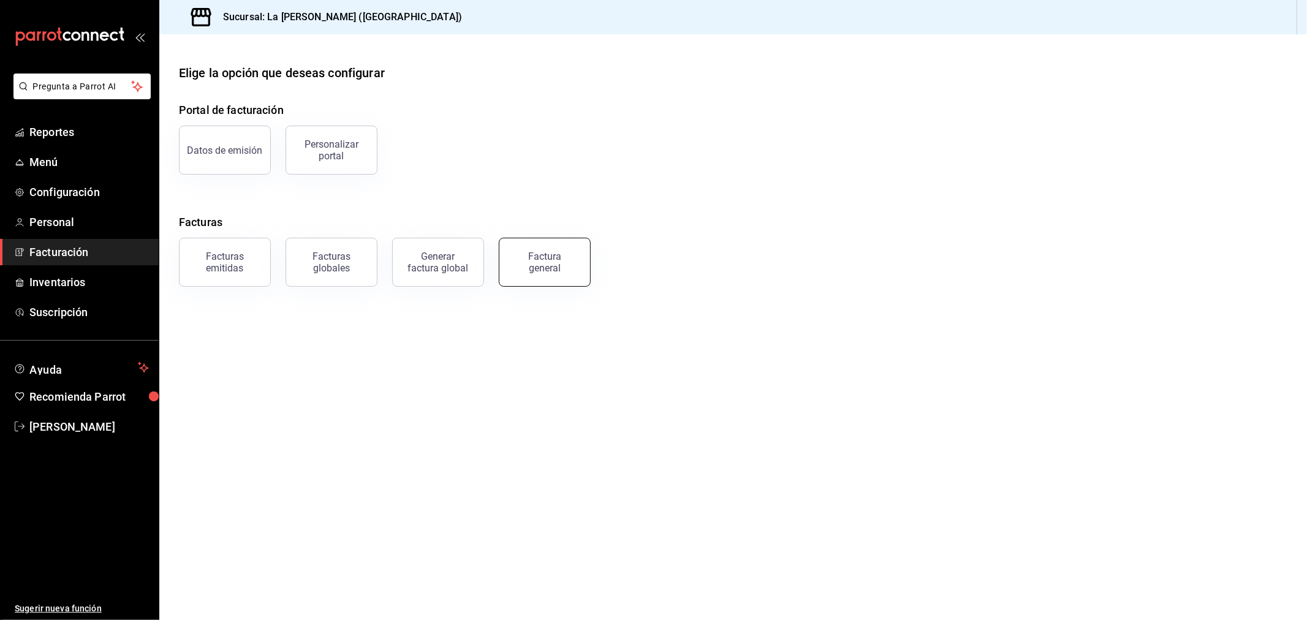
click at [541, 270] on div "Factura general" at bounding box center [544, 262] width 61 height 23
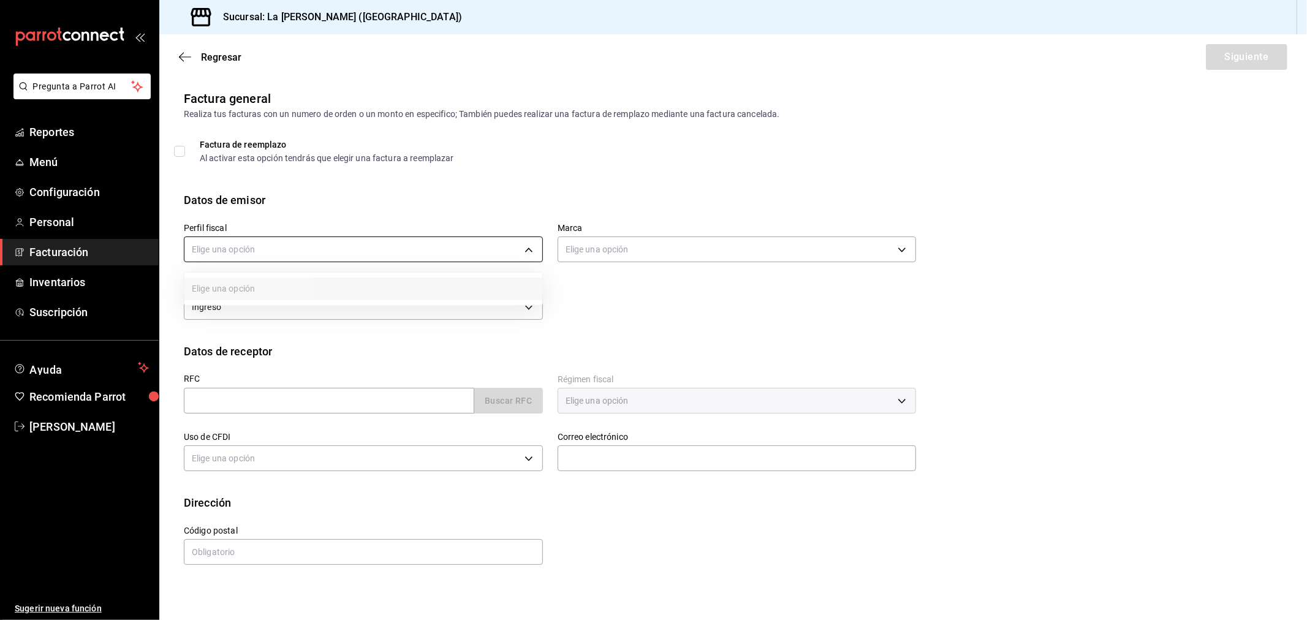
click at [371, 254] on body "Pregunta a Parrot AI Reportes Menú Configuración Personal Facturación Inventari…" at bounding box center [653, 310] width 1307 height 620
click at [333, 310] on li "STRANA" at bounding box center [363, 311] width 358 height 23
type input "d36eceeb-f451-4f62-8527-fdcfc00e458f"
type input "768cf5f5-9f29-4846-9f23-2ee3d48c8f52"
click at [311, 401] on input "text" at bounding box center [329, 401] width 290 height 26
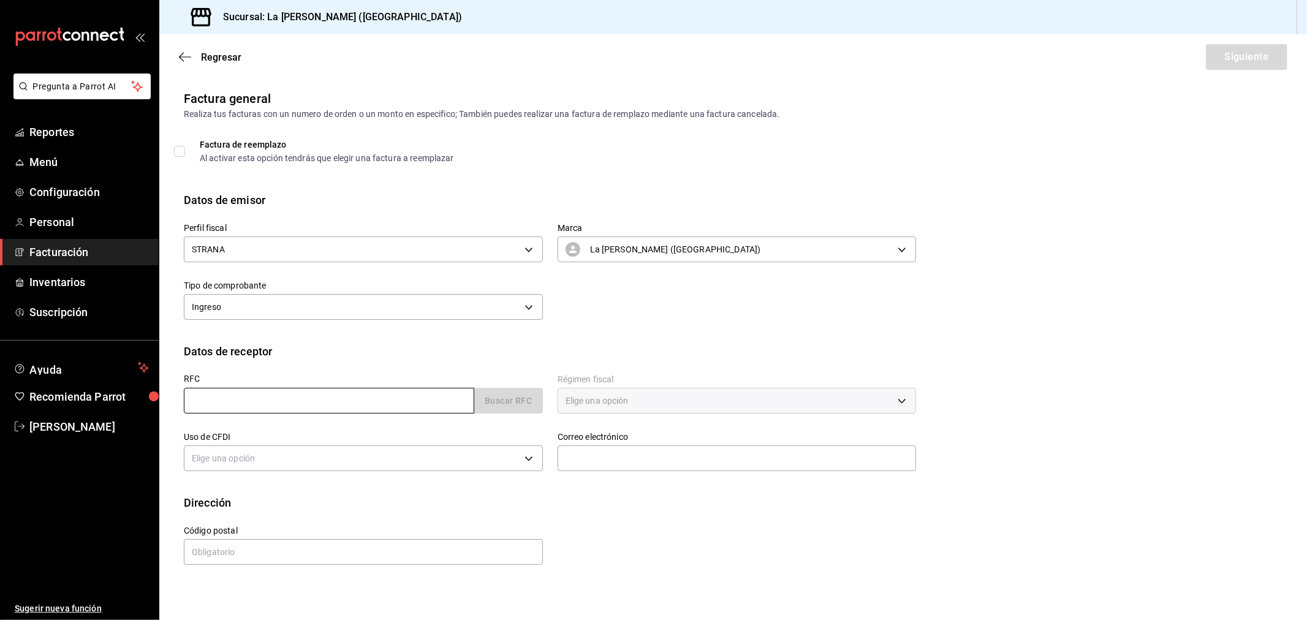
type input "XAXX010101000"
type input "48333"
type input "616"
type input "S01"
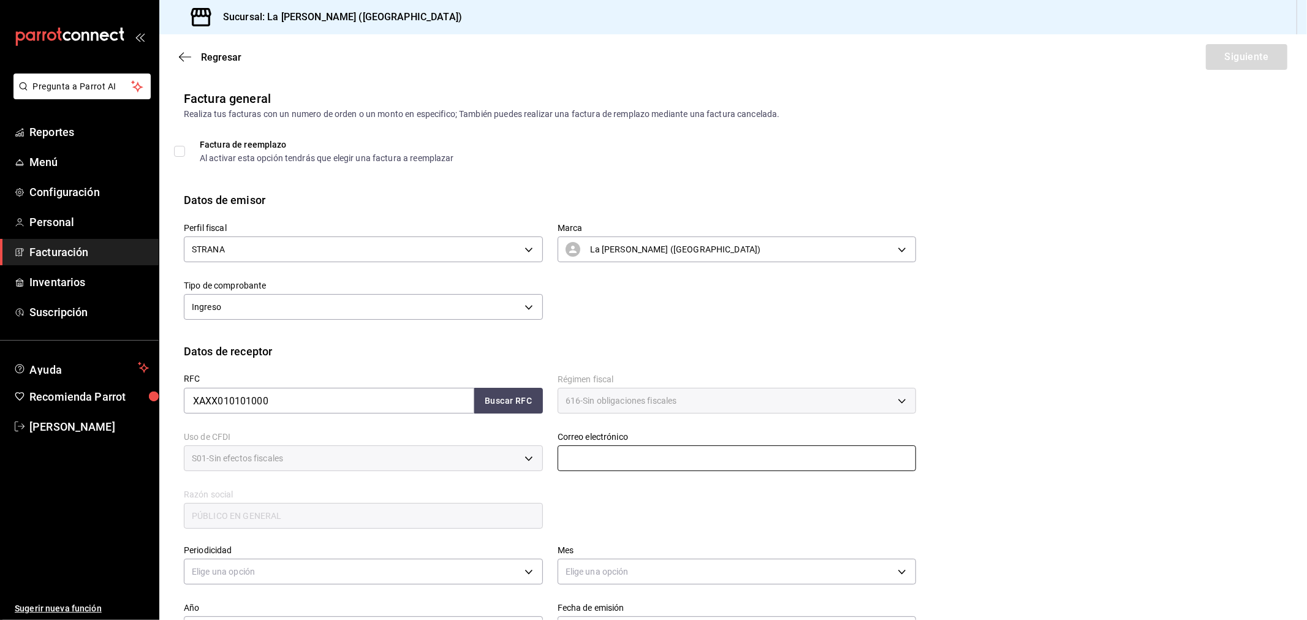
click at [696, 470] on input "text" at bounding box center [737, 459] width 359 height 26
type input "[EMAIL_ADDRESS][DOMAIN_NAME]"
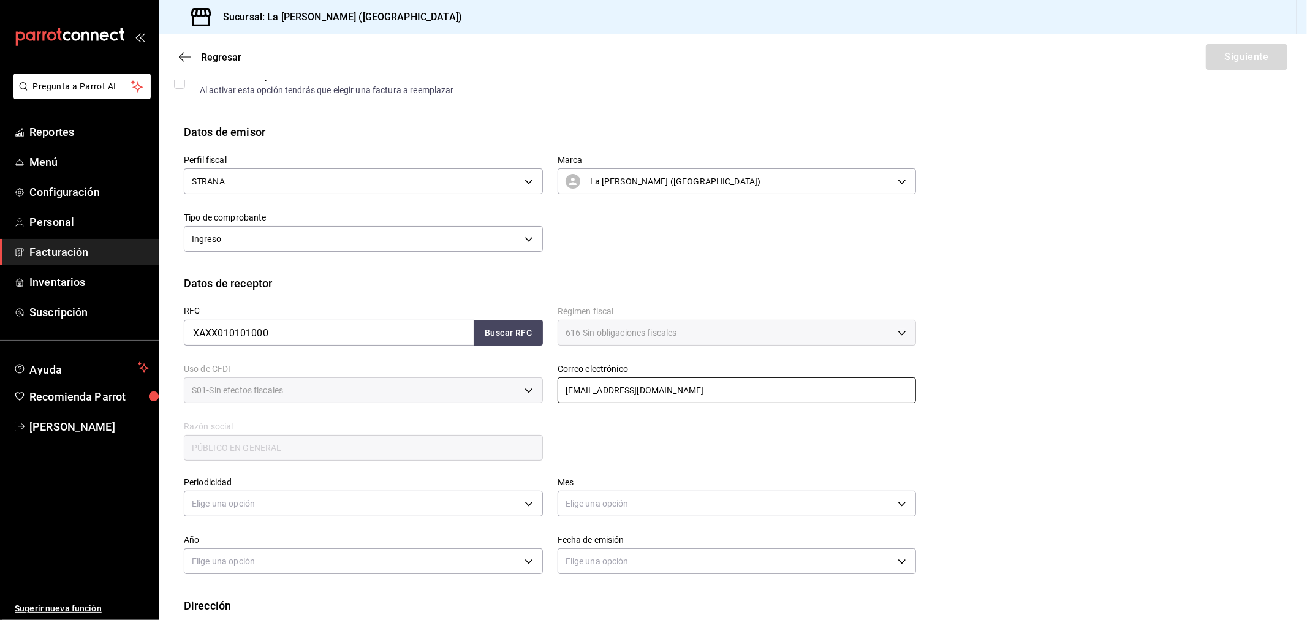
scroll to position [137, 0]
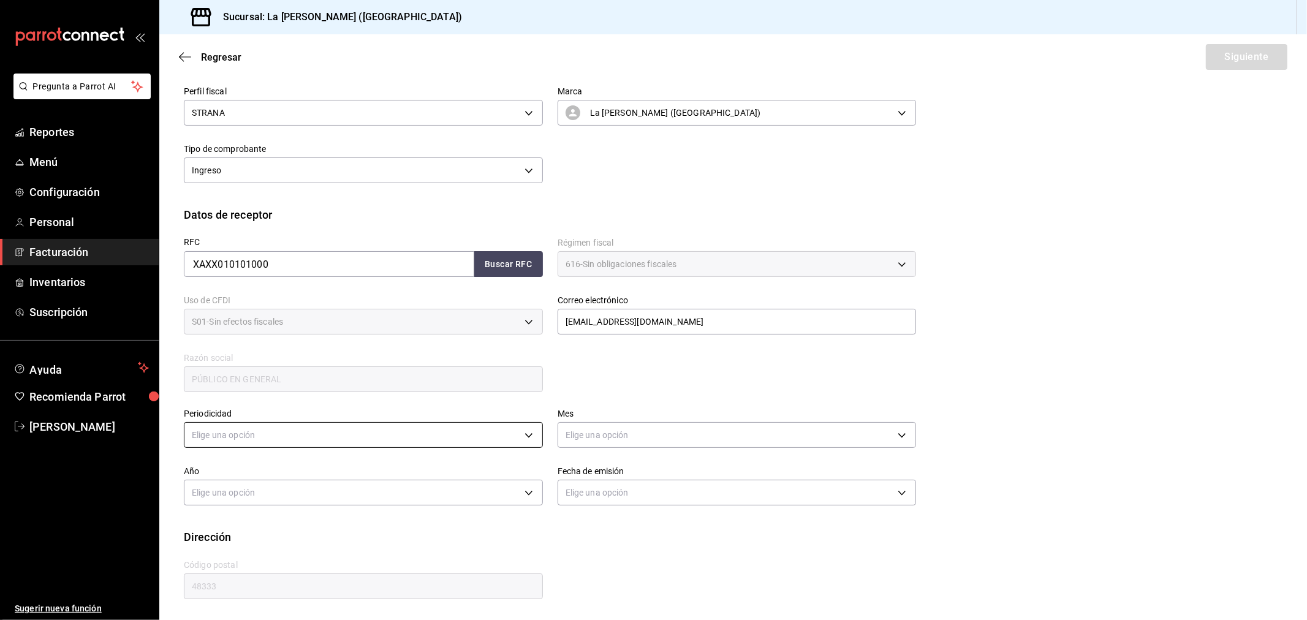
click at [384, 421] on body "Pregunta a Parrot AI Reportes Menú Configuración Personal Facturación Inventari…" at bounding box center [653, 310] width 1307 height 620
click at [313, 481] on li "Diario" at bounding box center [361, 473] width 354 height 20
type input "DAILY"
click at [584, 439] on body "Pregunta a Parrot AI Reportes Menú Configuración Personal Facturación Inventari…" at bounding box center [653, 310] width 1307 height 620
click at [594, 519] on li "Agosto" at bounding box center [732, 524] width 354 height 20
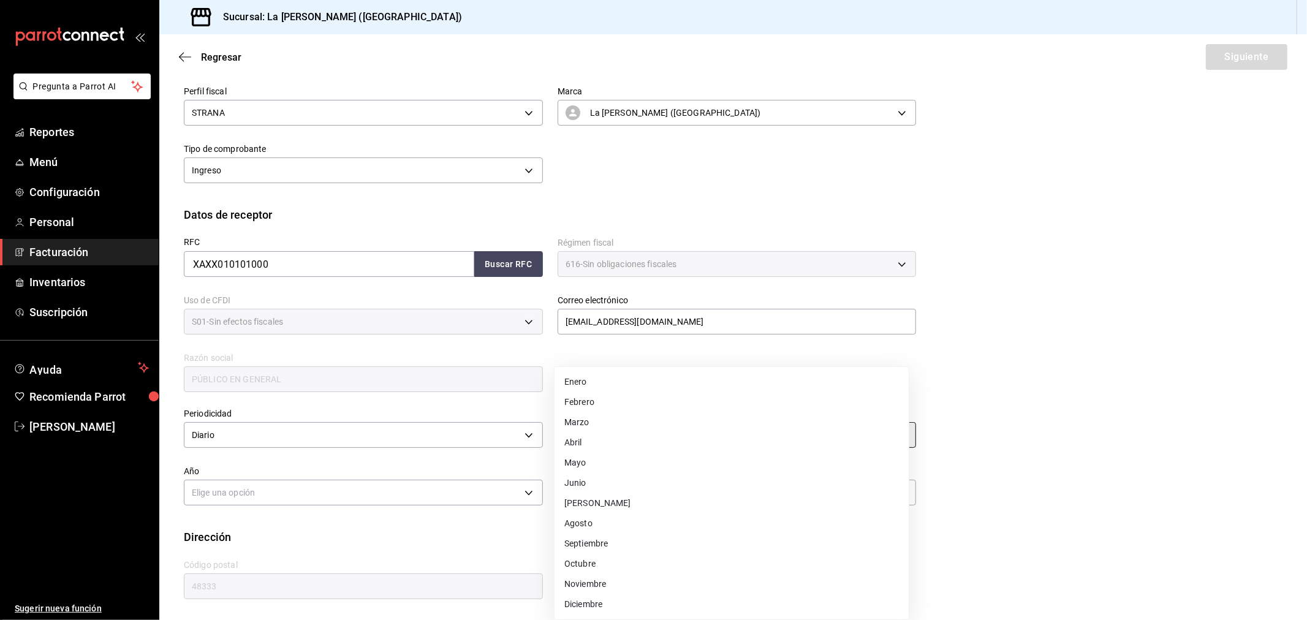
type input "8"
click at [411, 480] on body "Pregunta a Parrot AI Reportes Menú Configuración Personal Facturación Inventari…" at bounding box center [653, 310] width 1307 height 620
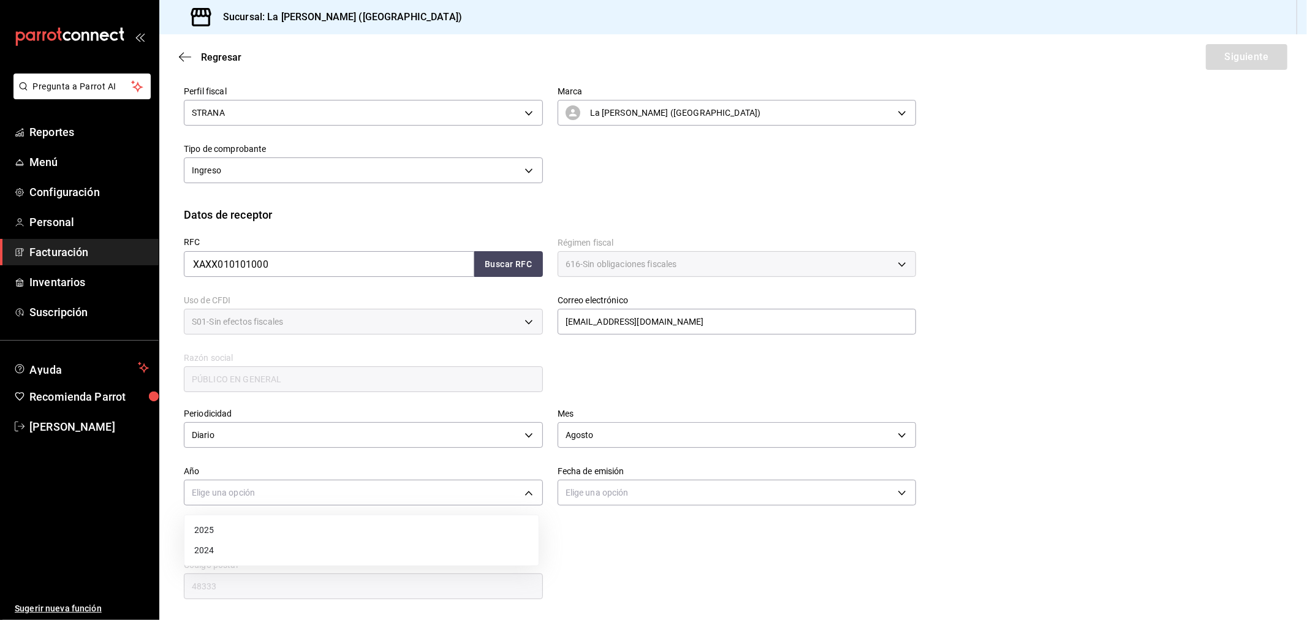
click at [320, 529] on li "2025" at bounding box center [361, 530] width 354 height 20
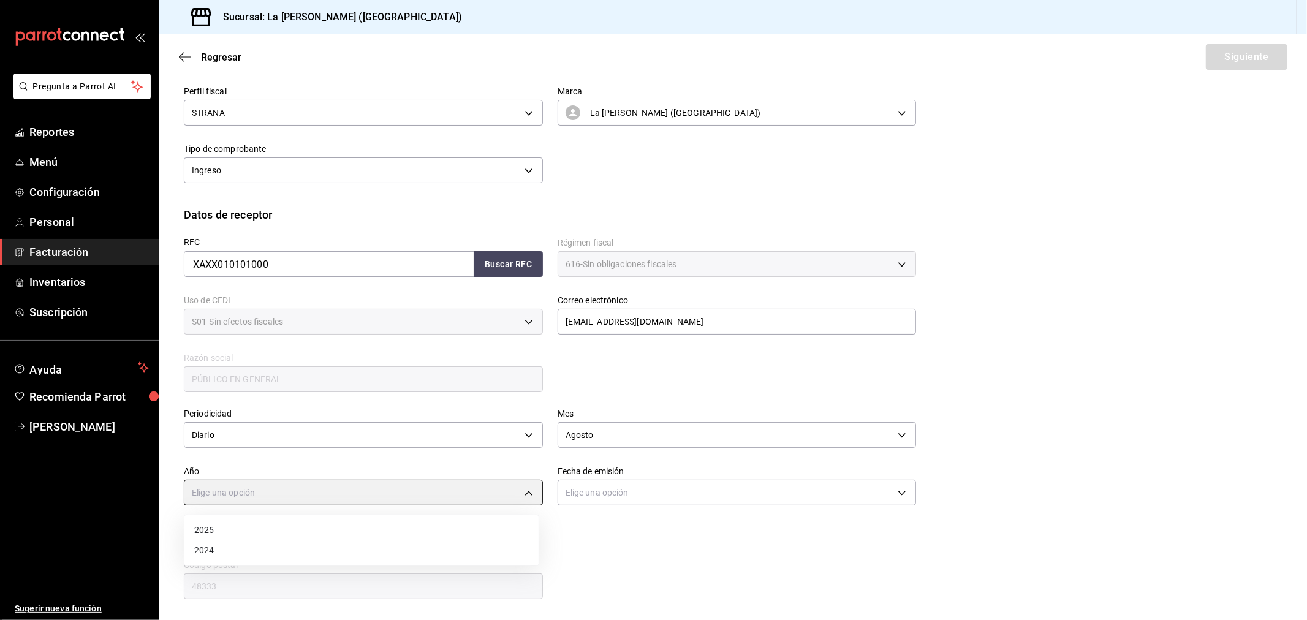
type input "2025"
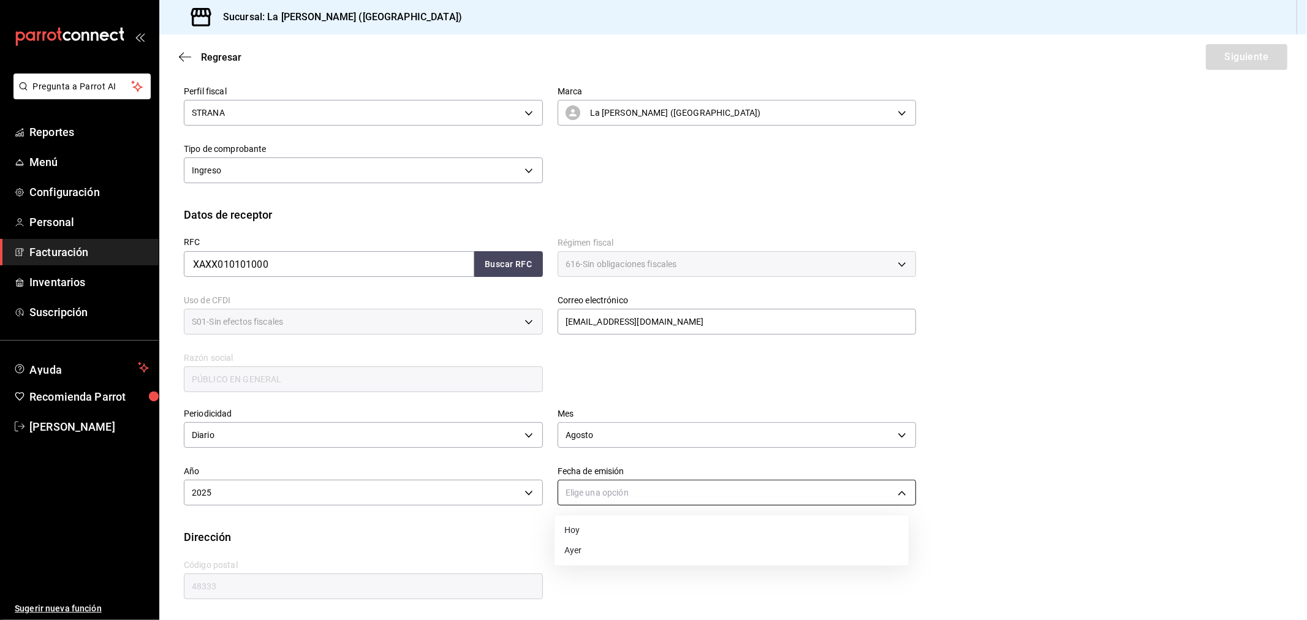
click at [658, 504] on body "Pregunta a Parrot AI Reportes Menú Configuración Personal Facturación Inventari…" at bounding box center [653, 310] width 1307 height 620
click at [627, 539] on li "Hoy" at bounding box center [732, 530] width 354 height 20
type input "[DATE]"
click at [1223, 60] on button "Siguiente" at bounding box center [1247, 57] width 82 height 26
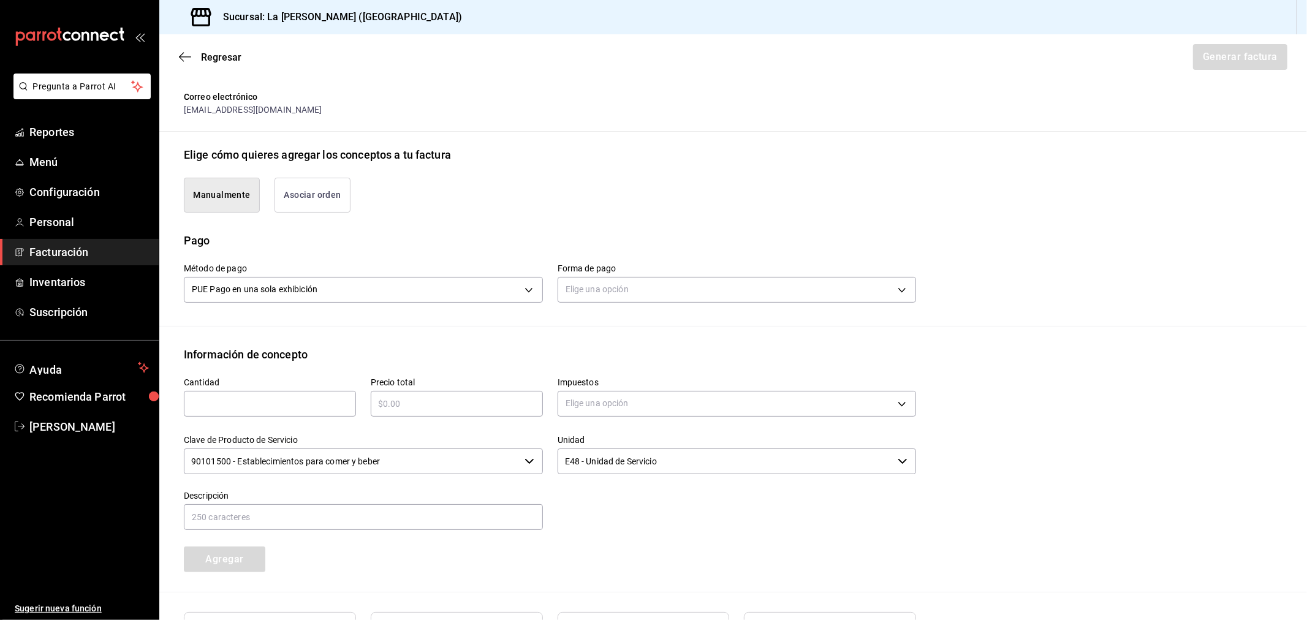
scroll to position [339, 0]
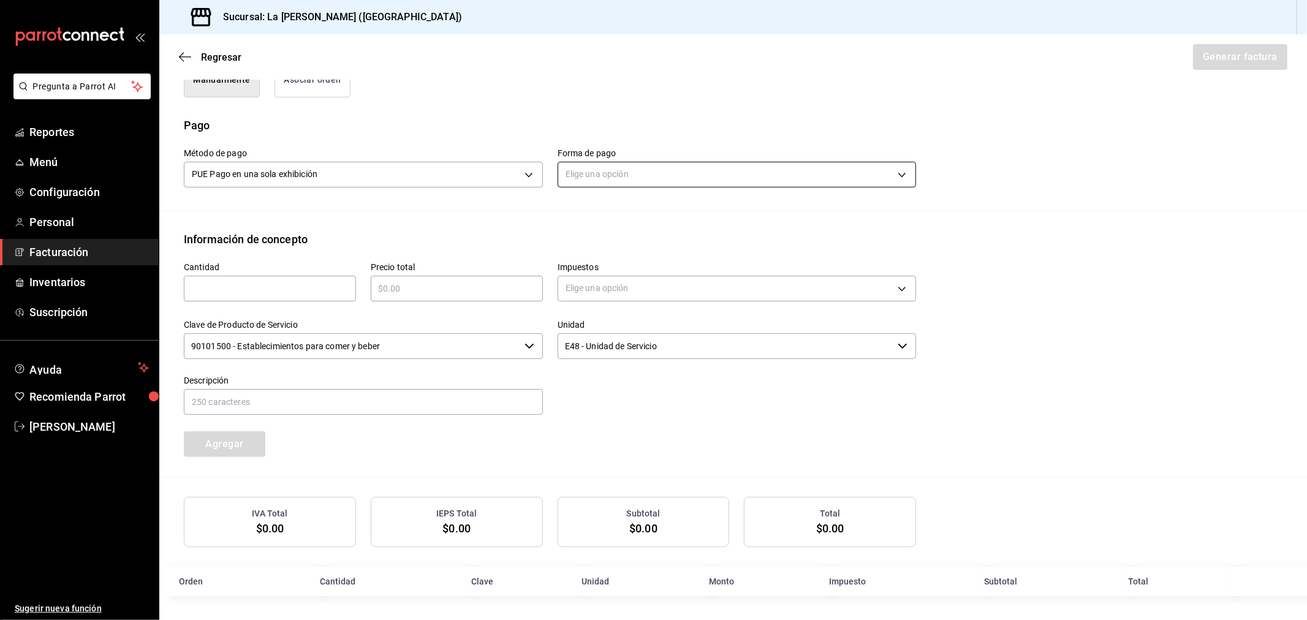
click at [587, 176] on body "Pregunta a Parrot AI Reportes Menú Configuración Personal Facturación Inventari…" at bounding box center [653, 310] width 1307 height 620
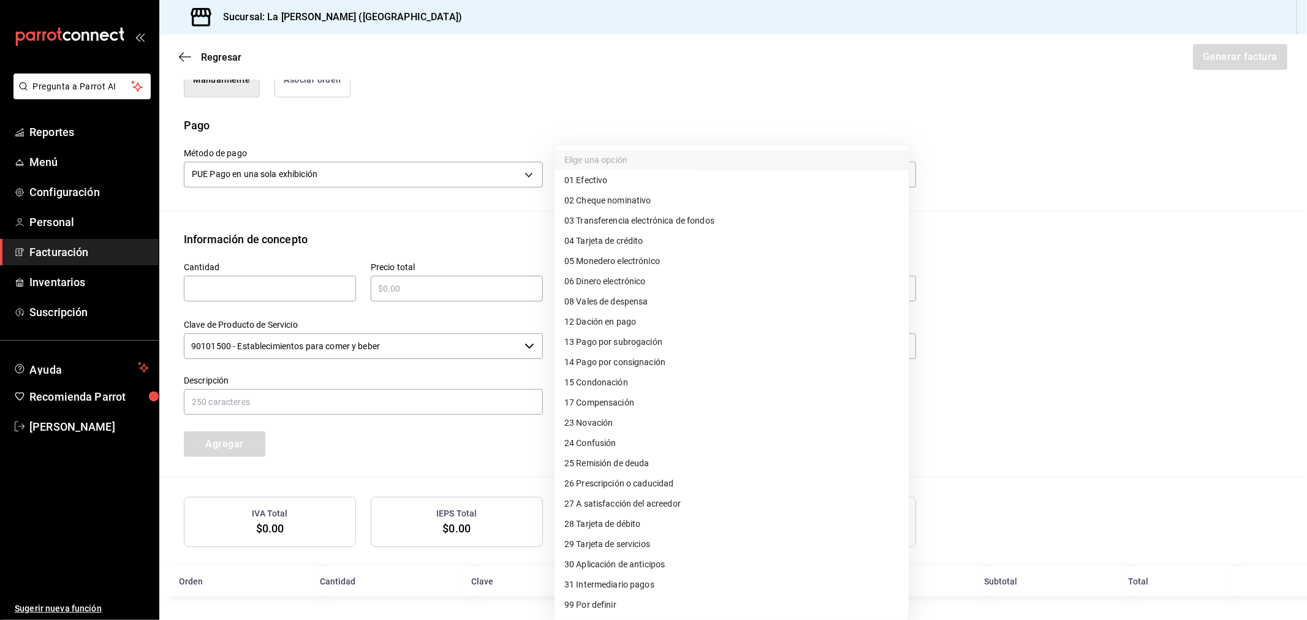
click at [597, 233] on li "04 Tarjeta de crédito" at bounding box center [732, 241] width 354 height 20
type input "04"
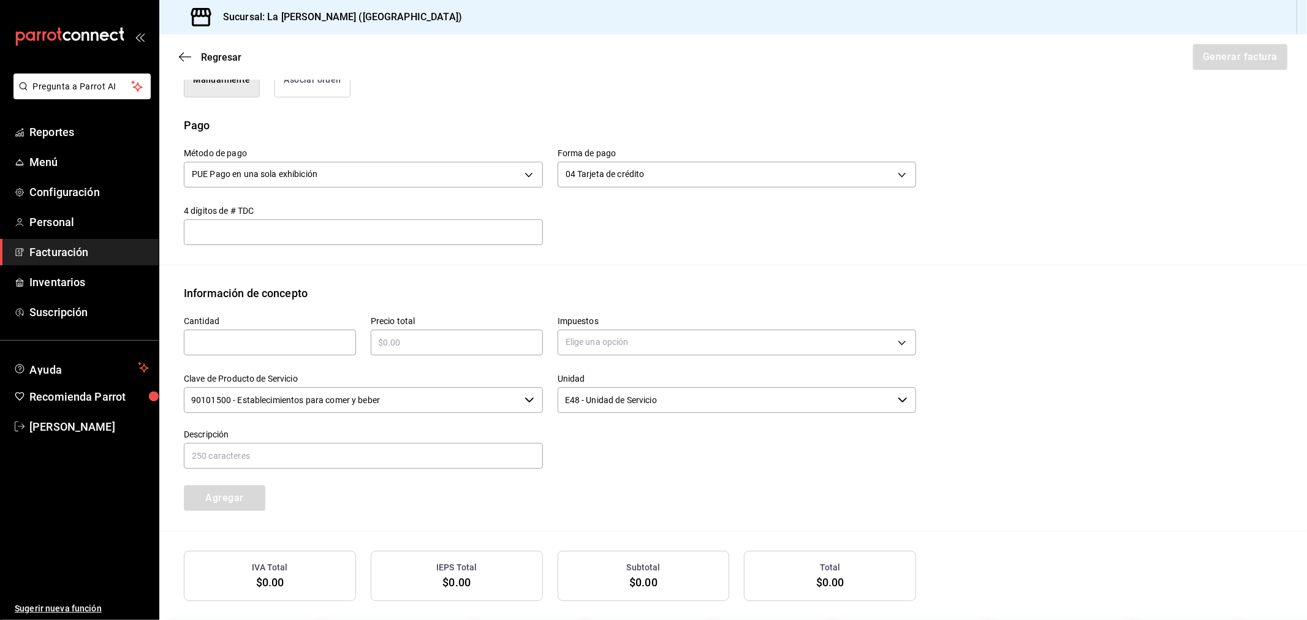
click at [266, 352] on div "​" at bounding box center [270, 343] width 172 height 26
type input "1"
paste input "$118021.26"
type input "$118021.26"
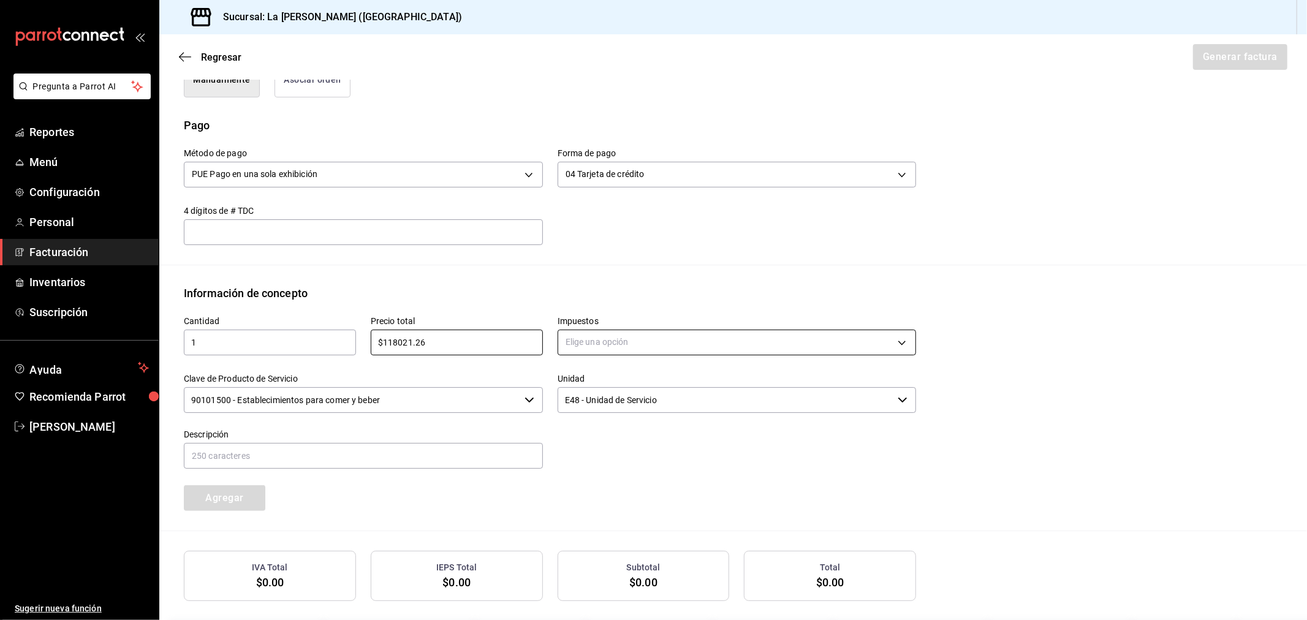
click at [687, 352] on body "Pregunta a Parrot AI Reportes Menú Configuración Personal Facturación Inventari…" at bounding box center [653, 310] width 1307 height 620
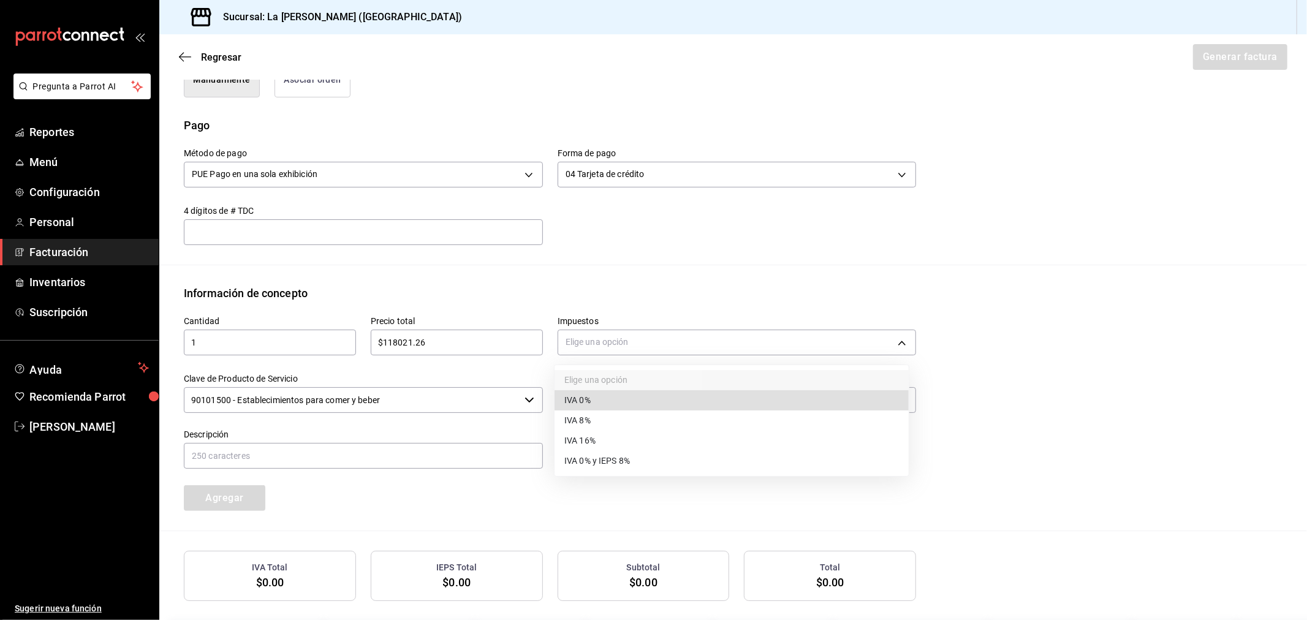
click at [626, 443] on li "IVA 16%" at bounding box center [732, 441] width 354 height 20
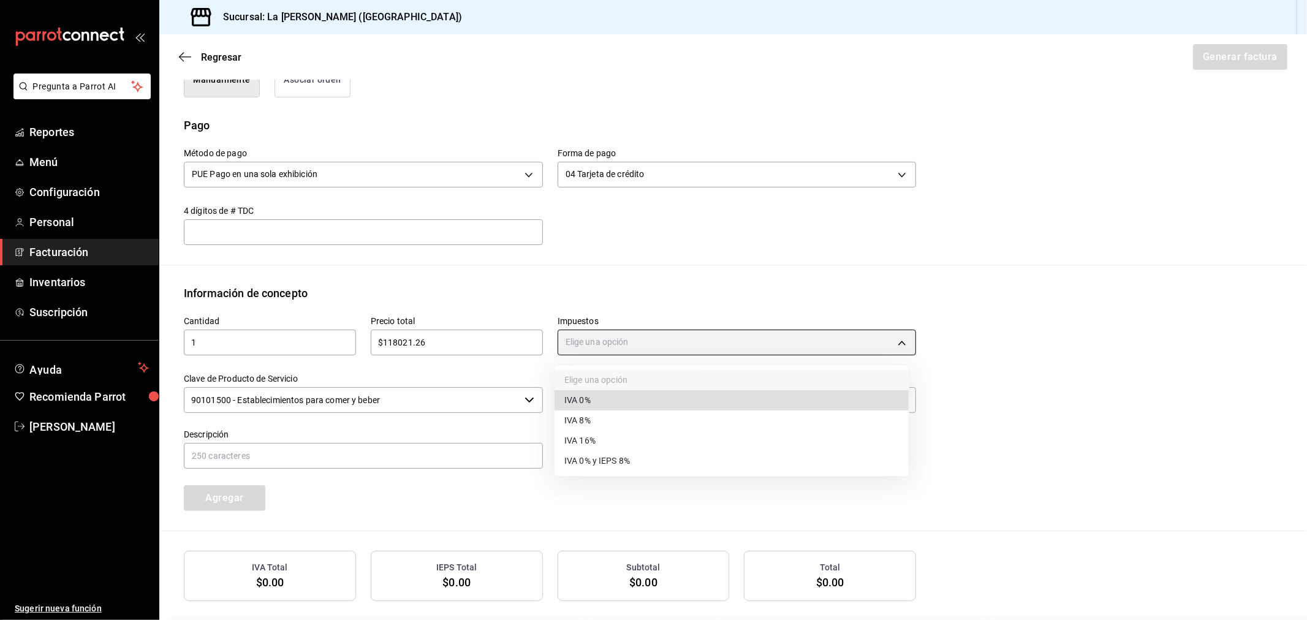
type input "IVA_16"
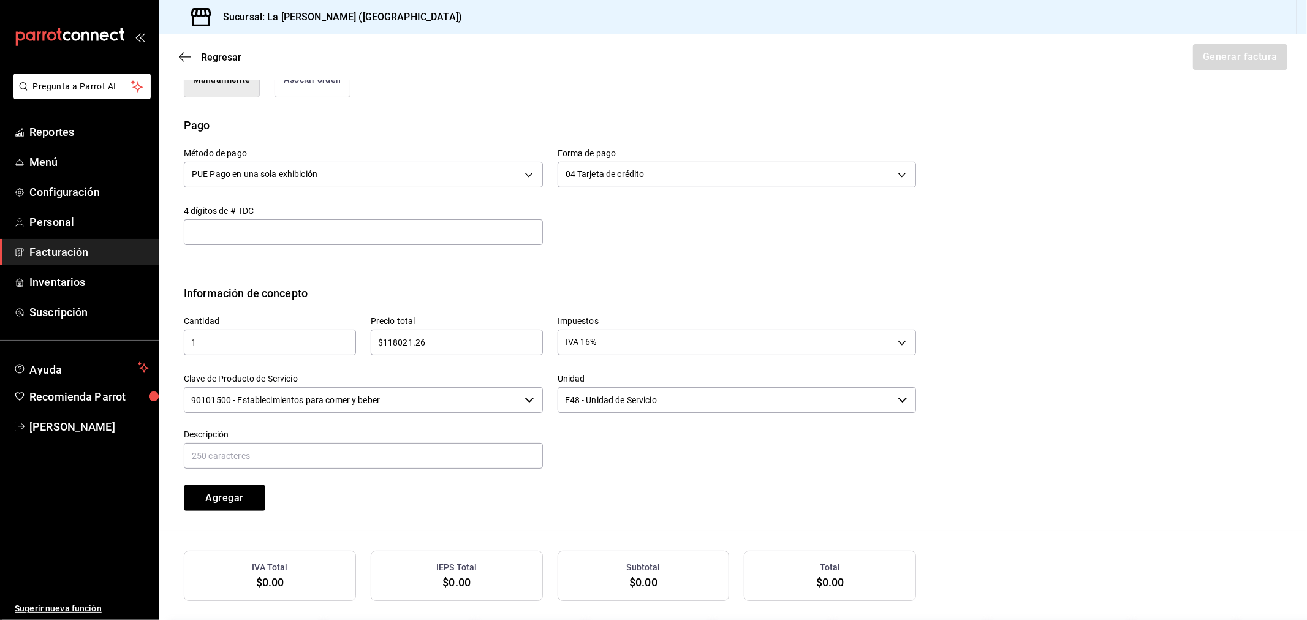
click at [472, 396] on input "90101500 - Establecimientos para comer y beber" at bounding box center [352, 400] width 336 height 26
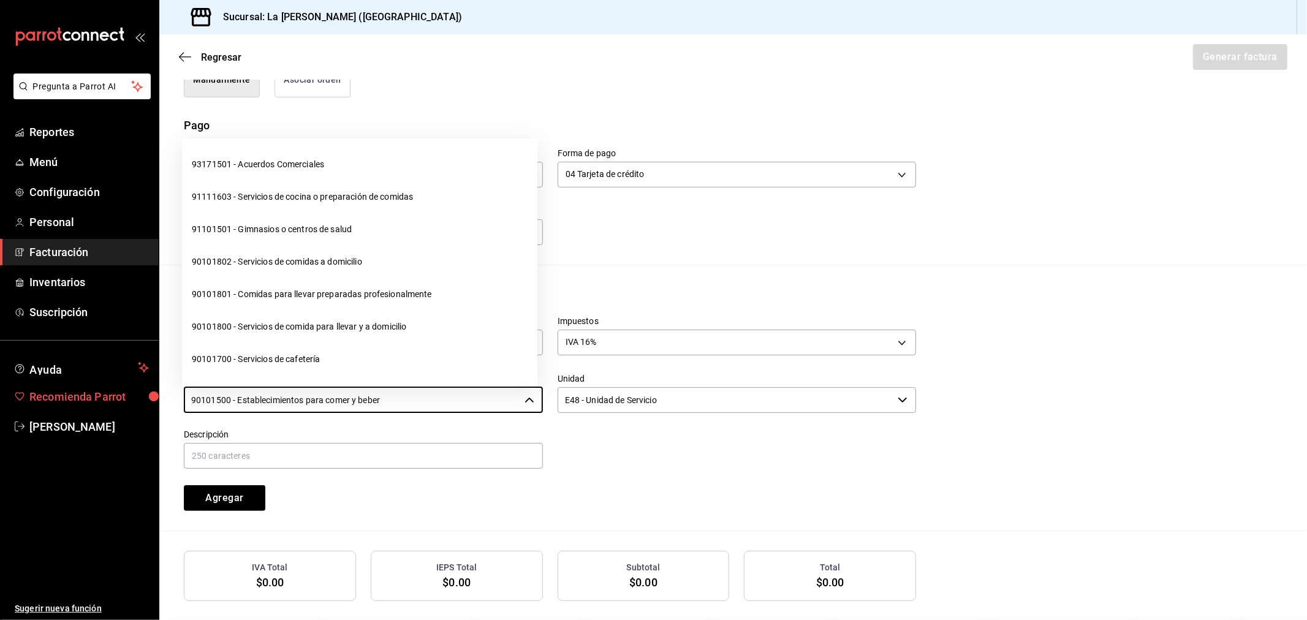
drag, startPoint x: 472, startPoint y: 396, endPoint x: 77, endPoint y: 400, distance: 395.3
click at [77, 400] on div "Pregunta a Parrot AI Reportes Menú Configuración Personal Facturación Inventari…" at bounding box center [653, 310] width 1307 height 620
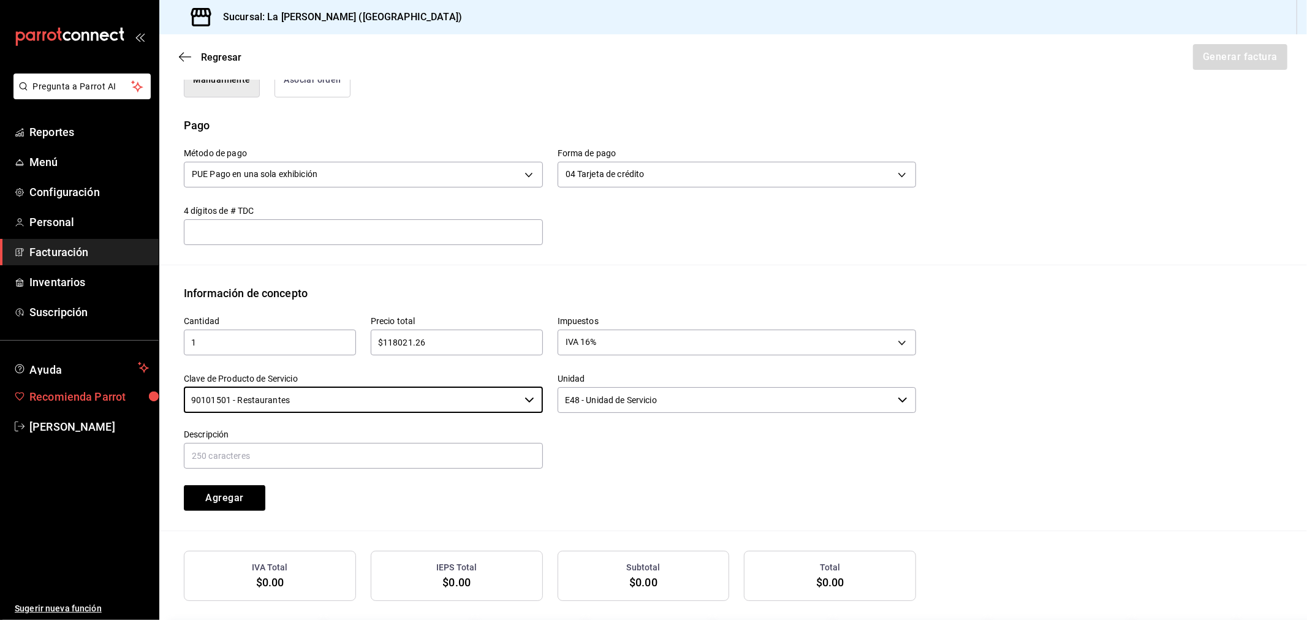
type input "90101501 - Restaurantes"
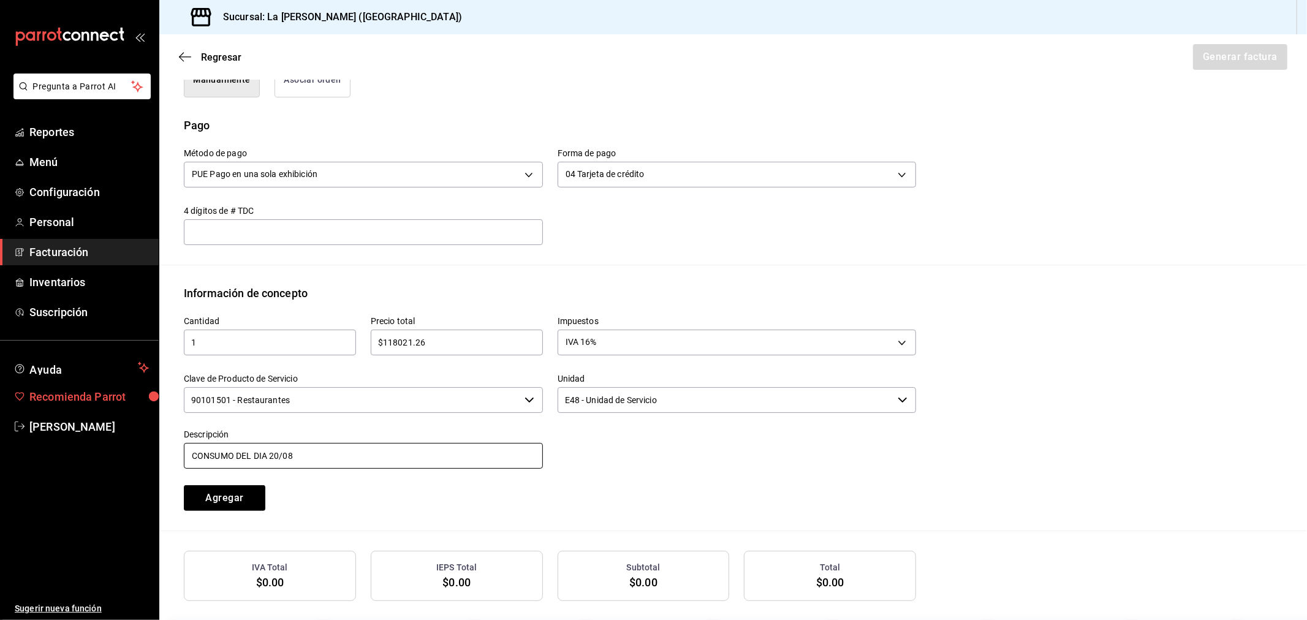
type input "CONSUMO DEL DIA [DATE]"
click at [184, 485] on button "Agregar" at bounding box center [225, 498] width 82 height 26
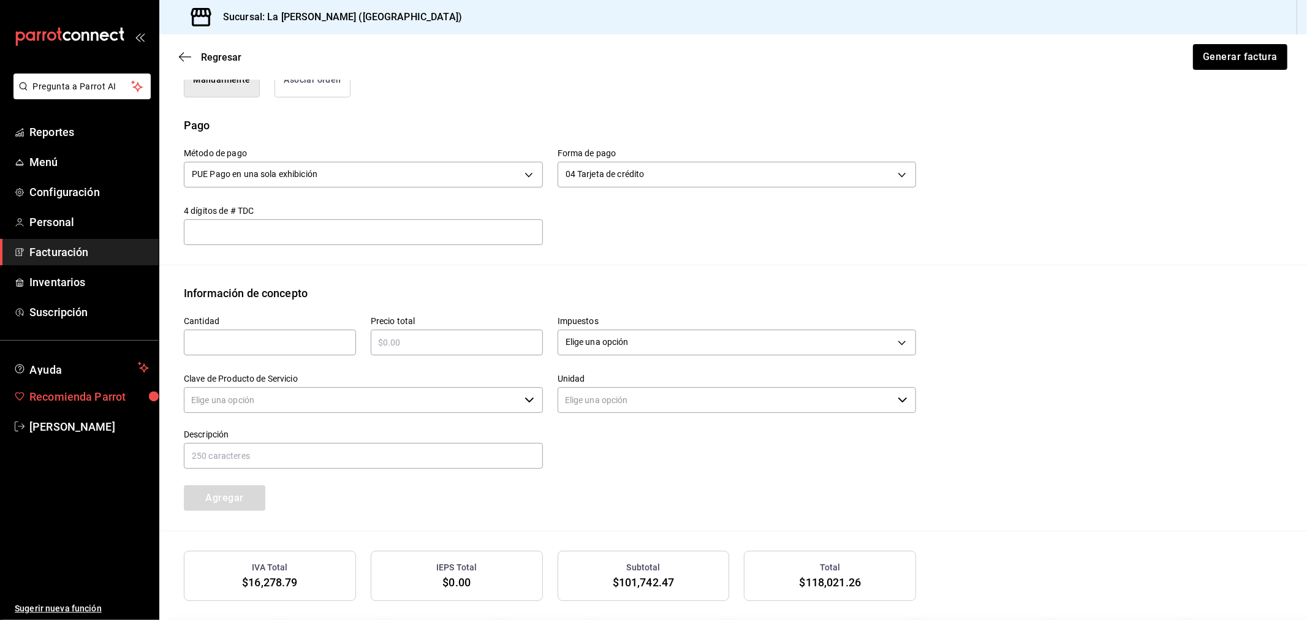
type input "90101500 - Establecimientos para comer y beber"
type input "E48 - Unidad de Servicio"
click at [1267, 66] on button "Generar factura" at bounding box center [1240, 57] width 96 height 26
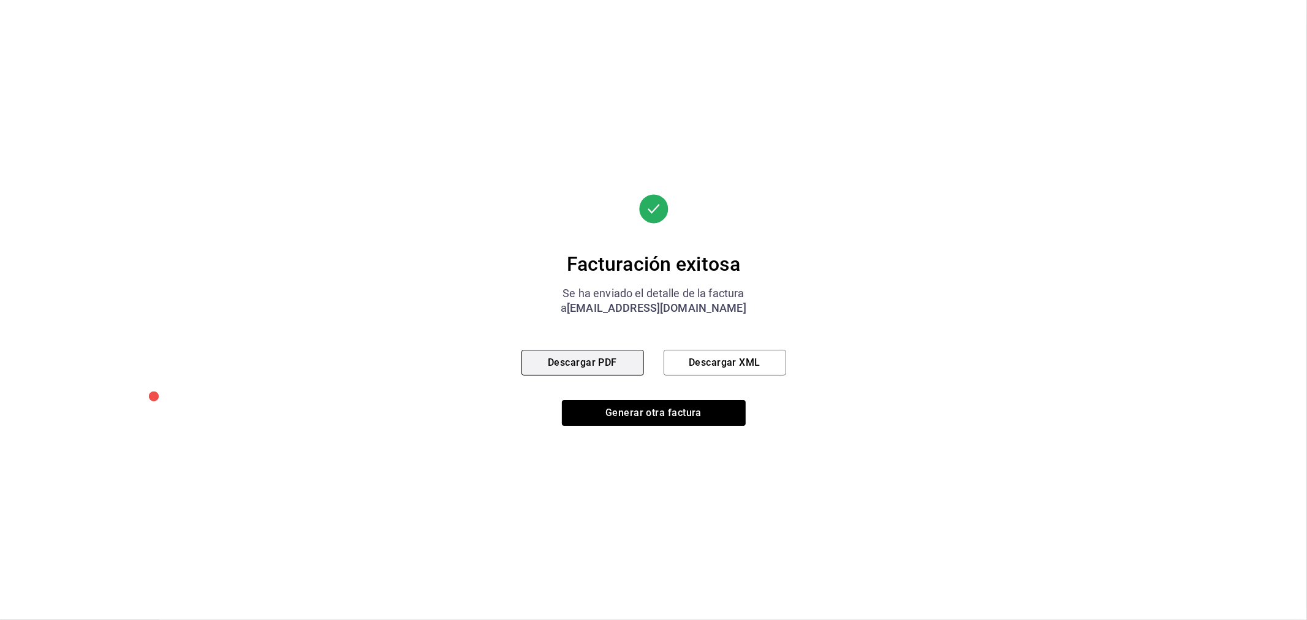
click at [576, 368] on button "Descargar PDF" at bounding box center [582, 363] width 123 height 26
click at [672, 420] on button "Generar otra factura" at bounding box center [654, 413] width 184 height 26
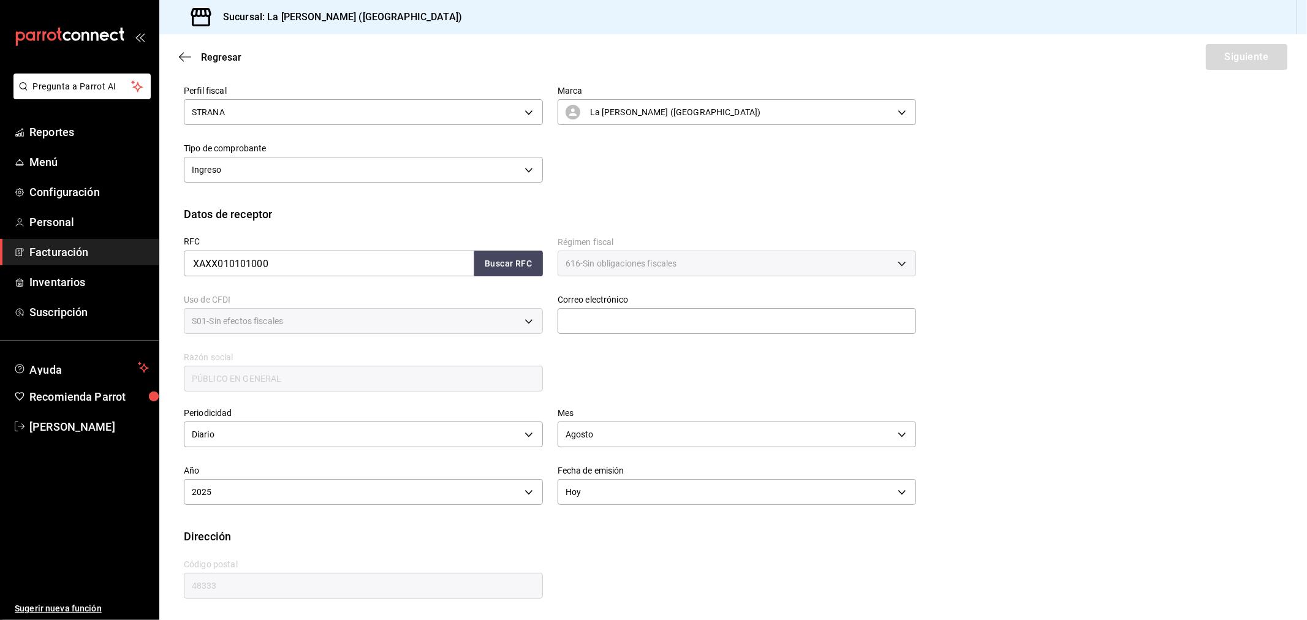
scroll to position [81, 0]
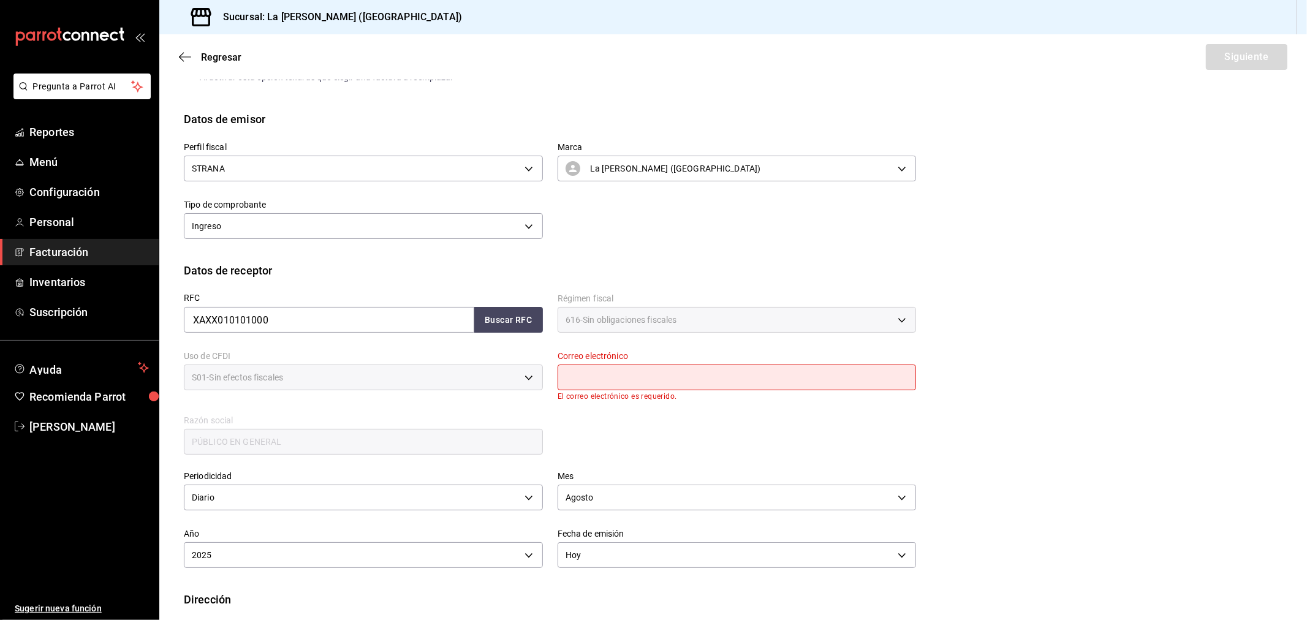
click at [653, 384] on input "text" at bounding box center [737, 378] width 359 height 26
type input "[EMAIL_ADDRESS][DOMAIN_NAME]"
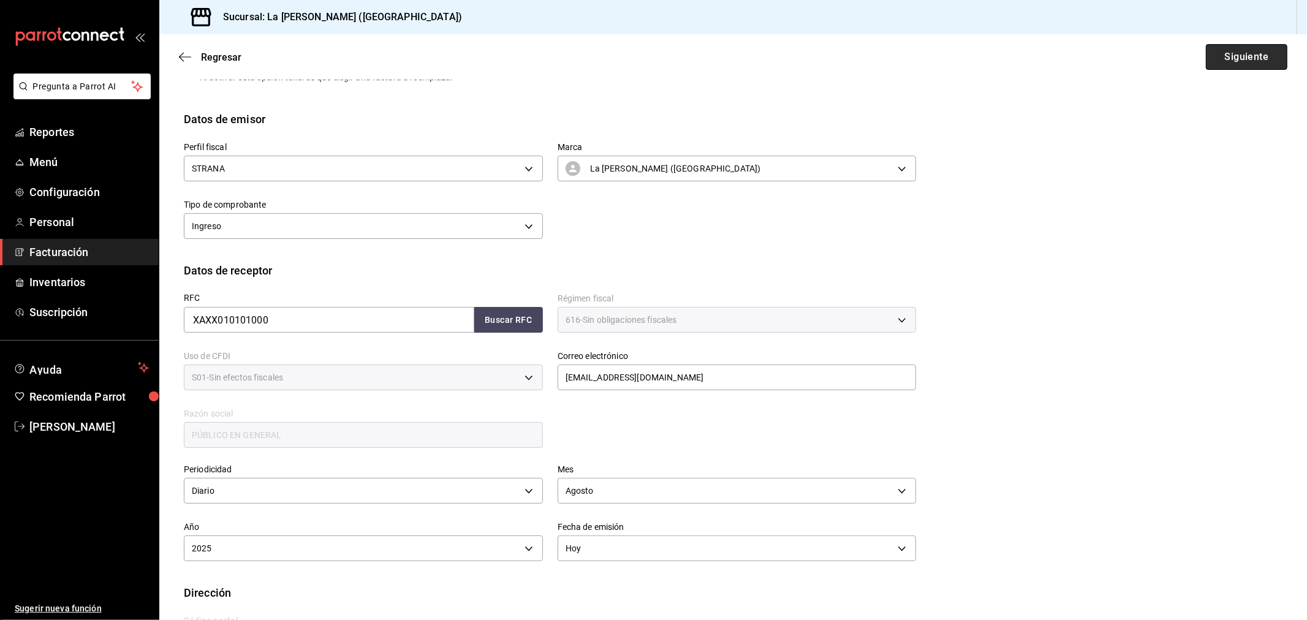
click at [1267, 55] on button "Siguiente" at bounding box center [1247, 57] width 82 height 26
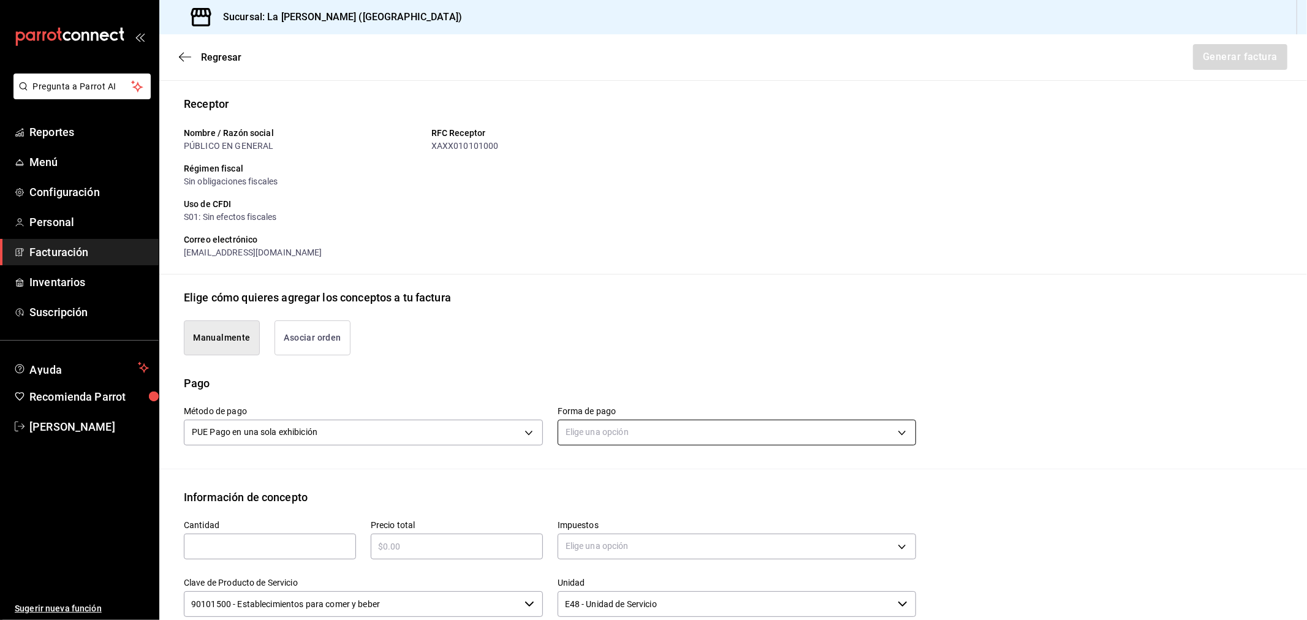
click at [777, 433] on body "Pregunta a Parrot AI Reportes Menú Configuración Personal Facturación Inventari…" at bounding box center [653, 310] width 1307 height 620
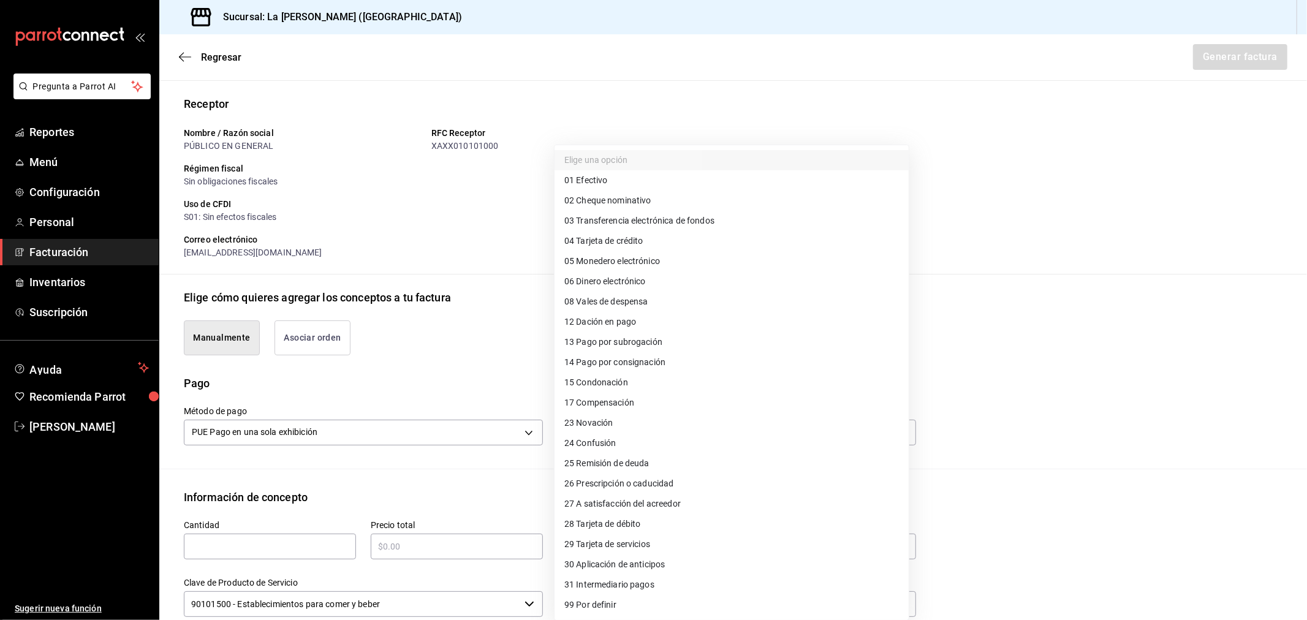
click at [646, 520] on li "28 Tarjeta de débito" at bounding box center [732, 524] width 354 height 20
type input "28"
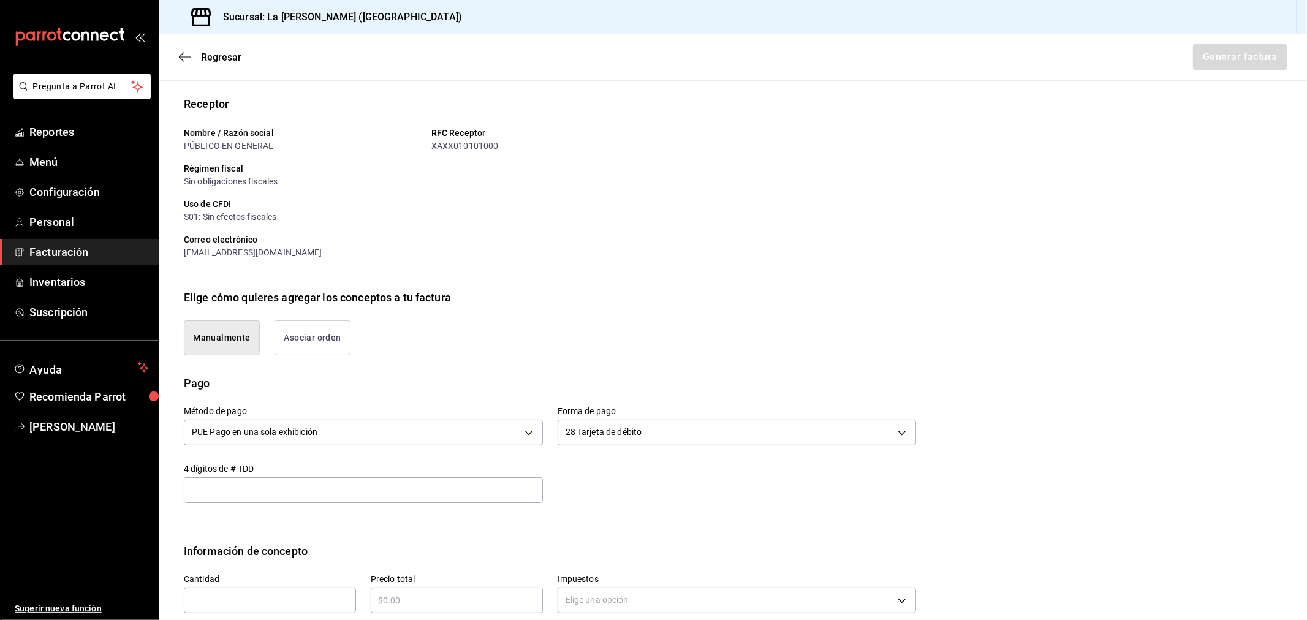
click at [310, 597] on input "text" at bounding box center [270, 600] width 172 height 15
type input "1"
paste input "$28150.10"
type input "$28150.10"
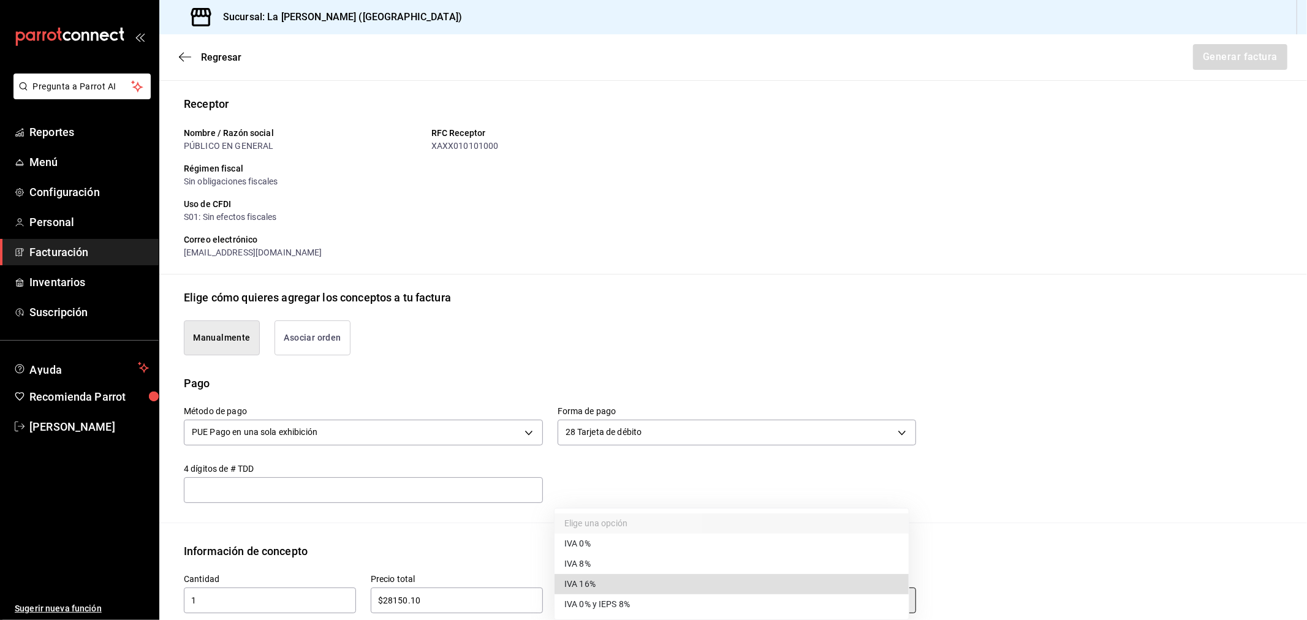
type input "IVA_16"
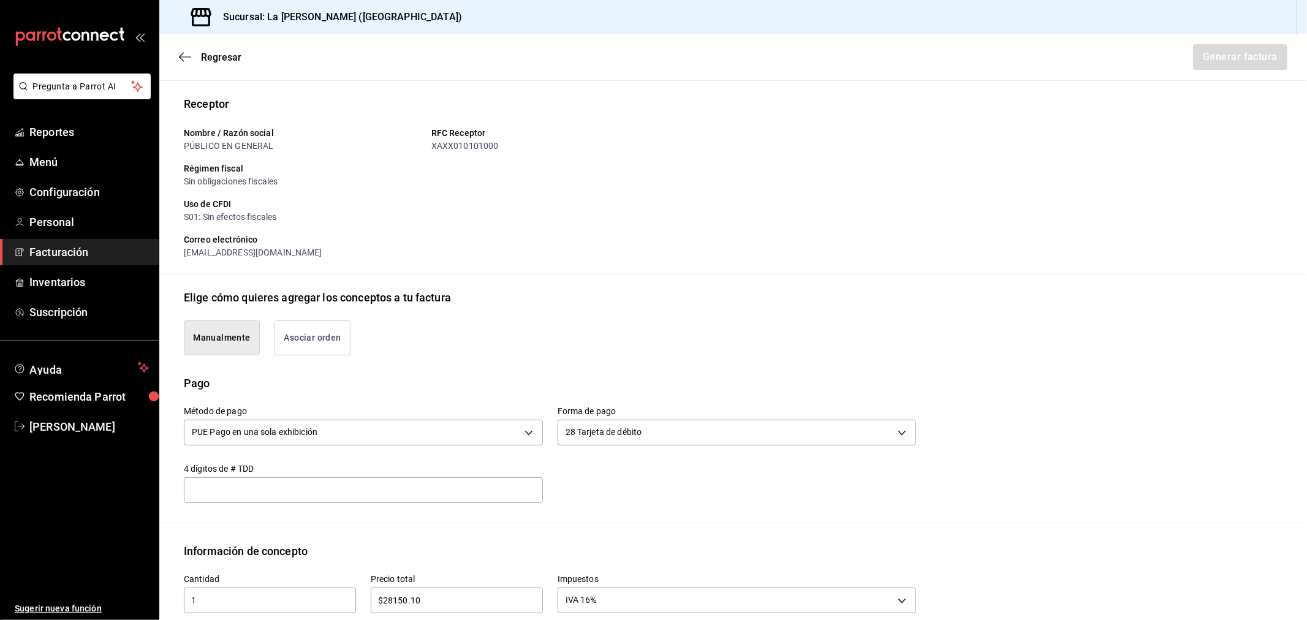
scroll to position [393, 0]
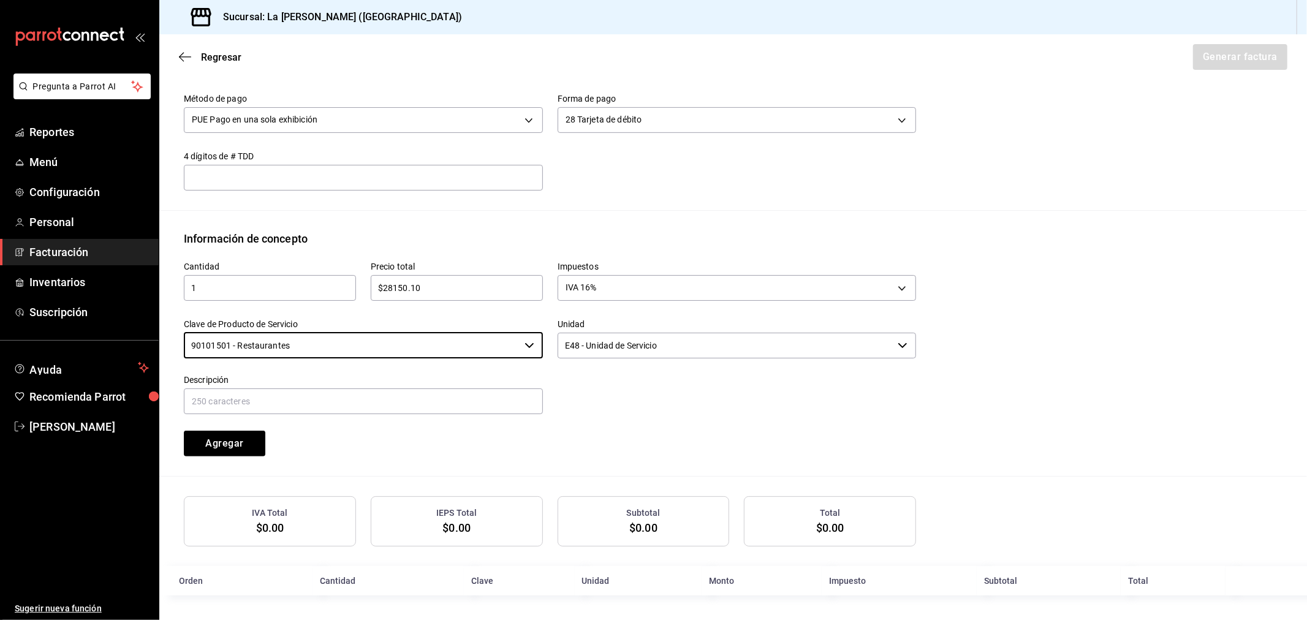
type input "90101501 - Restaurantes"
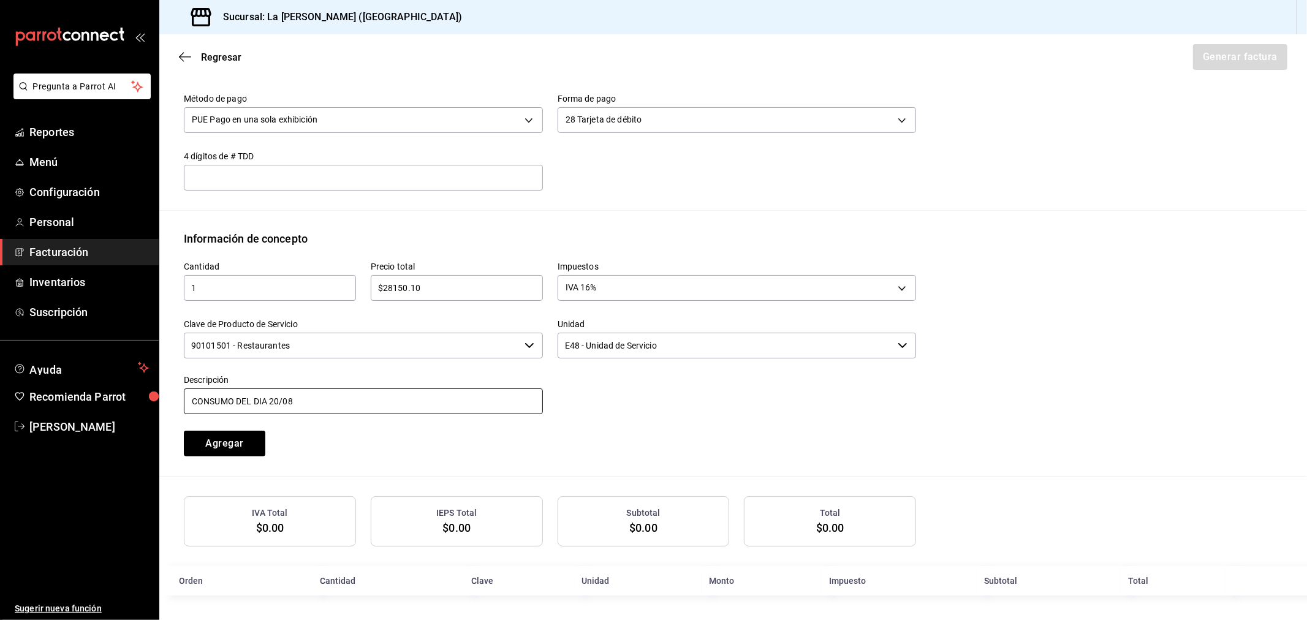
type input "CONSUMO DEL DIA [DATE]"
click at [184, 431] on button "Agregar" at bounding box center [225, 444] width 82 height 26
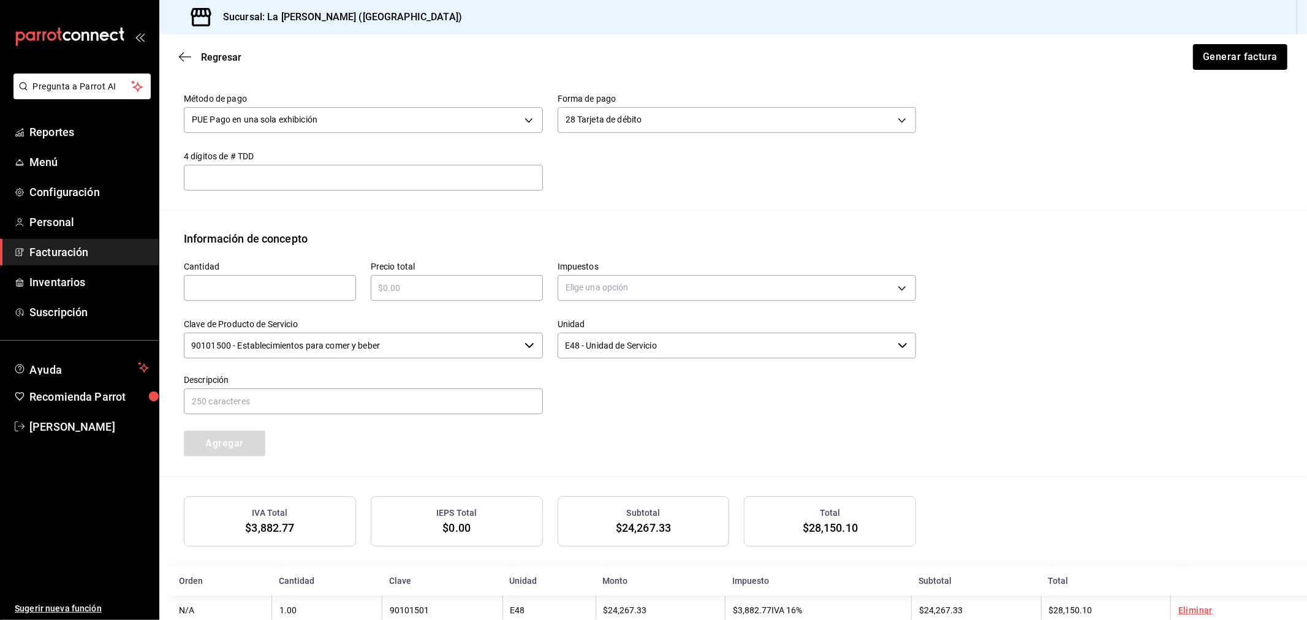
click at [1233, 75] on div "Regresar Generar factura" at bounding box center [733, 56] width 1148 height 45
click at [1233, 71] on div "Regresar Generar factura" at bounding box center [733, 56] width 1148 height 45
click at [1235, 64] on button "Generar factura" at bounding box center [1240, 57] width 96 height 26
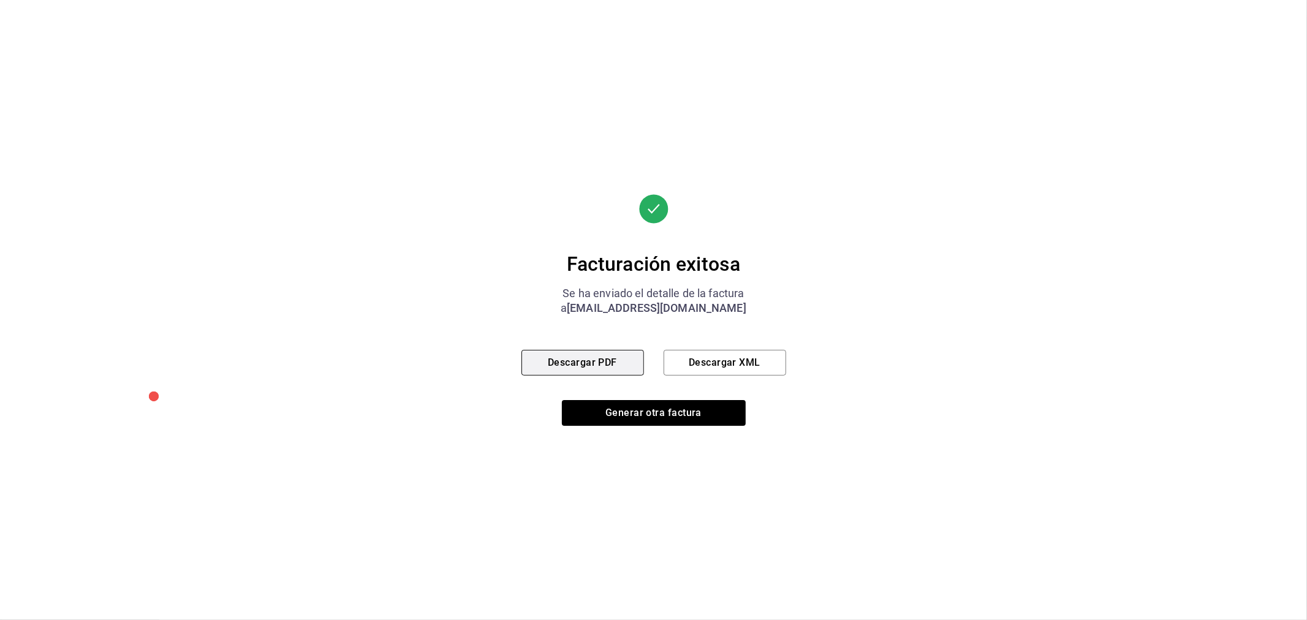
click at [612, 358] on button "Descargar PDF" at bounding box center [582, 363] width 123 height 26
click at [670, 412] on button "Generar otra factura" at bounding box center [654, 413] width 184 height 26
